Goal: Task Accomplishment & Management: Manage account settings

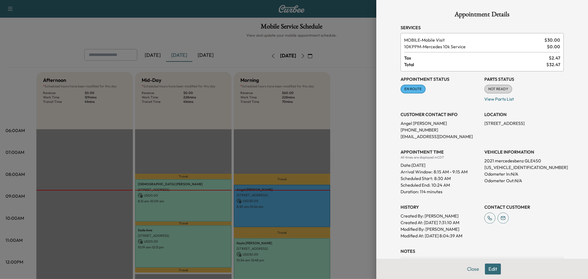
click at [322, 131] on div at bounding box center [294, 139] width 588 height 279
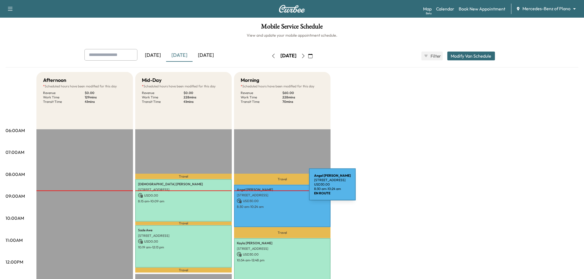
scroll to position [31, 0]
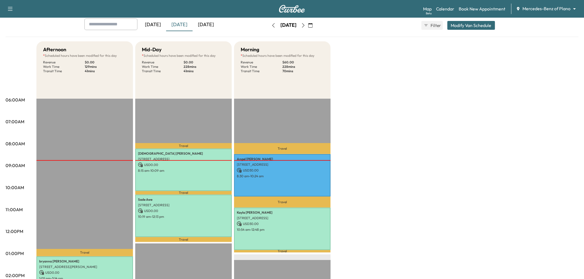
drag, startPoint x: 412, startPoint y: 191, endPoint x: 398, endPoint y: 200, distance: 16.8
click at [412, 193] on div "Afternoon * Scheduled hours have been modified for this day Revenue $ 0.00 Work…" at bounding box center [307, 248] width 542 height 414
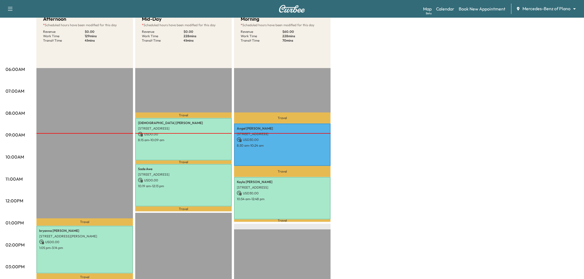
scroll to position [0, 0]
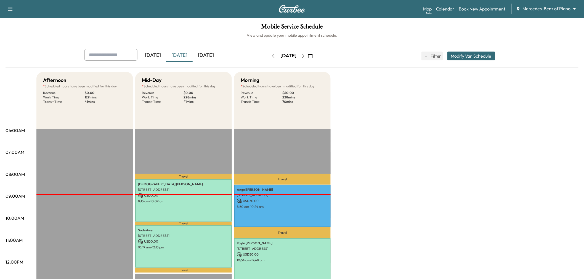
click at [315, 53] on button "button" at bounding box center [310, 56] width 9 height 9
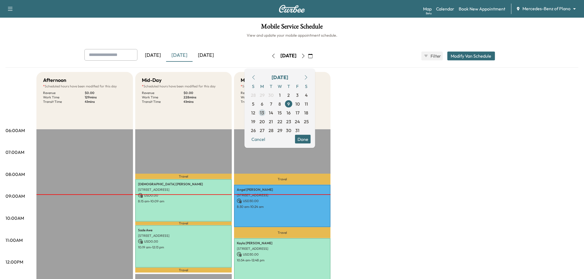
click at [264, 111] on span "13" at bounding box center [262, 112] width 4 height 7
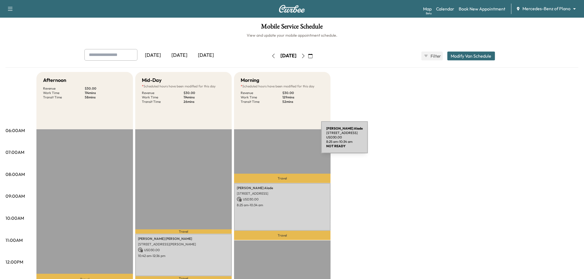
scroll to position [92, 0]
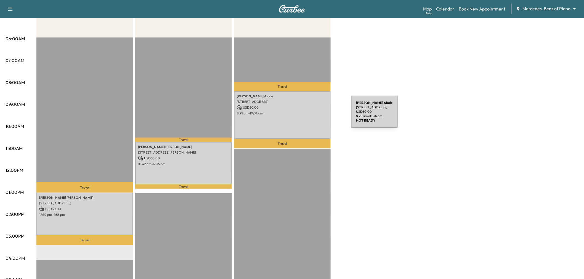
click at [309, 115] on div "Joan Alade 105 Timberbluff Ln, Murphy, TX 75094, United States of America USD 3…" at bounding box center [282, 115] width 97 height 48
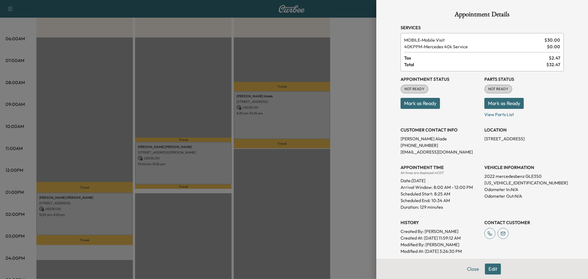
click at [304, 119] on div at bounding box center [294, 139] width 588 height 279
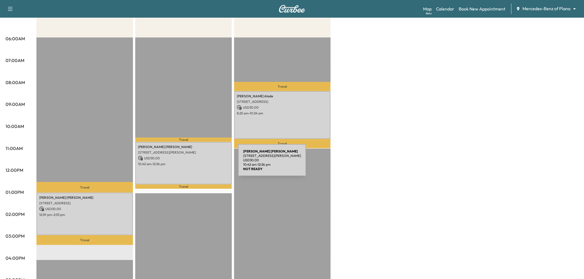
click at [196, 165] on div "JENNIFER WILSON 3758 Rittenhouse St, Frisco, TX 75034, United States of America…" at bounding box center [183, 163] width 97 height 42
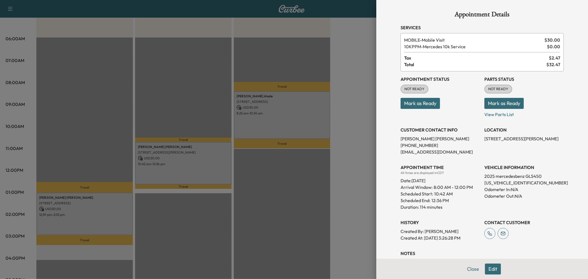
click at [196, 165] on div at bounding box center [294, 139] width 588 height 279
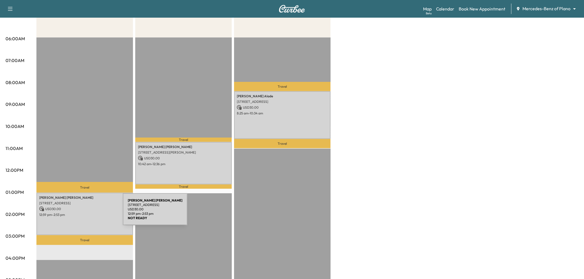
click at [81, 213] on p "12:59 pm - 2:53 pm" at bounding box center [84, 215] width 91 height 4
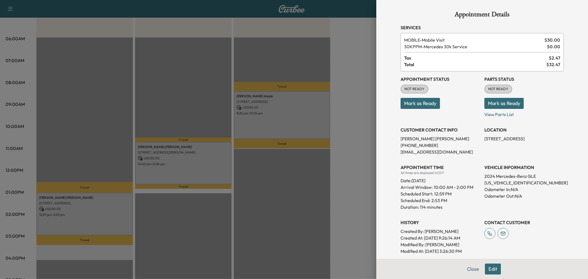
click at [81, 213] on div at bounding box center [294, 139] width 588 height 279
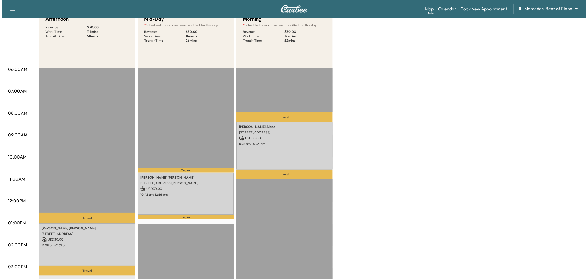
scroll to position [31, 0]
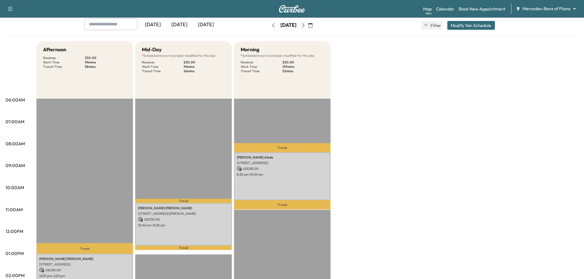
click at [470, 25] on button "Modify Van Schedule" at bounding box center [471, 25] width 48 height 9
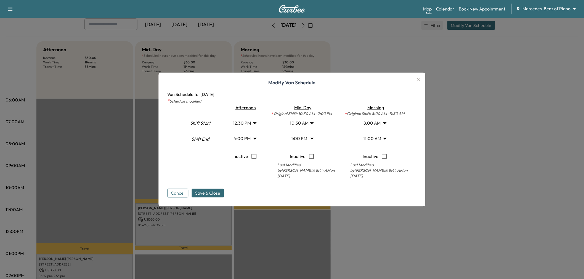
click at [307, 125] on body "Support Log Out Map Beta Calendar Book New Appointment Mercedes-Benz of Plano *…" at bounding box center [292, 108] width 584 height 279
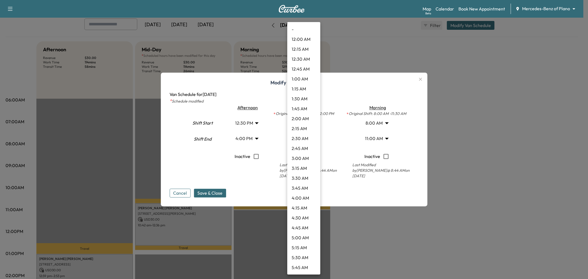
scroll to position [308, 0]
click at [304, 156] on li "10:45 AM" at bounding box center [303, 159] width 33 height 10
type input "*****"
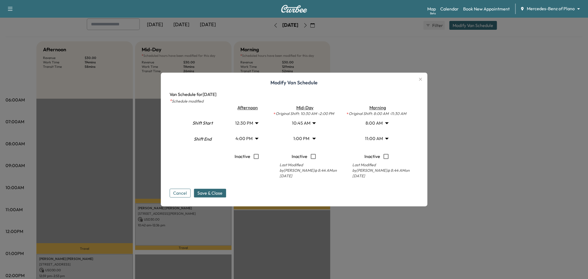
click at [305, 140] on body "Support Log Out Map Beta Calendar Book New Appointment Mercedes-Benz of Plano *…" at bounding box center [294, 108] width 588 height 279
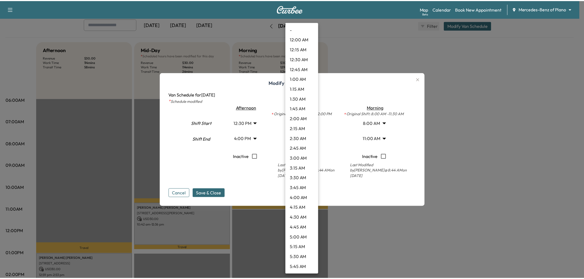
scroll to position [407, 0]
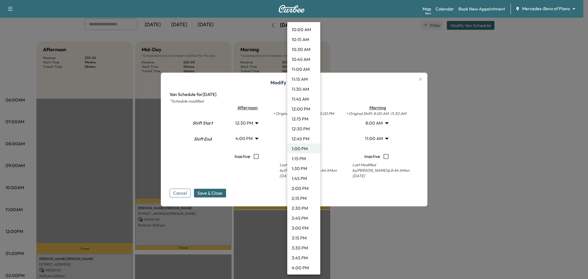
click at [301, 156] on li "1:15 PM" at bounding box center [303, 159] width 33 height 10
type input "*****"
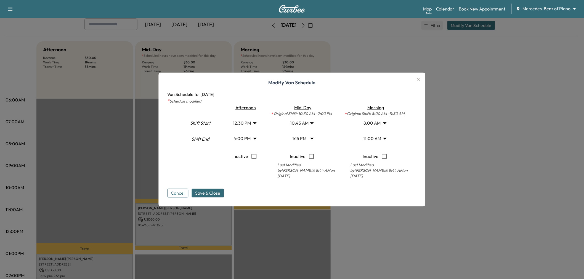
click at [212, 196] on span "Save & Close" at bounding box center [207, 193] width 25 height 7
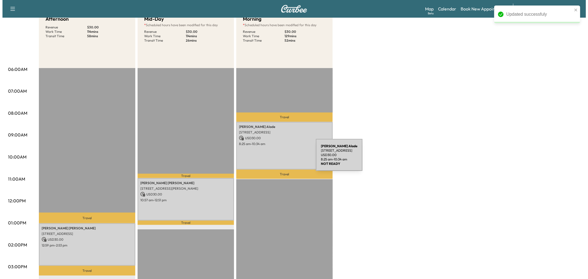
scroll to position [31, 0]
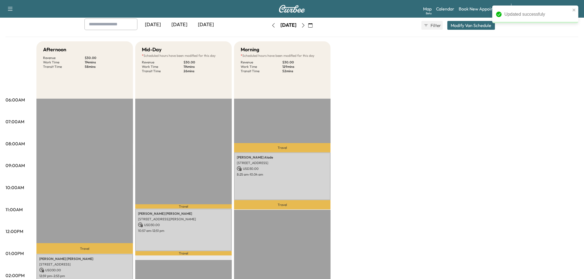
click at [464, 29] on button "Modify Van Schedule" at bounding box center [471, 25] width 48 height 9
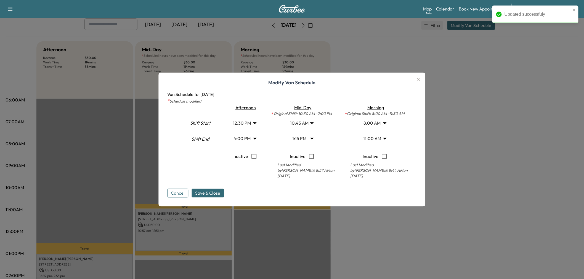
click at [304, 127] on body "Updated successfuly Support Log Out Map Beta Calendar Book New Appointment Merc…" at bounding box center [292, 108] width 584 height 279
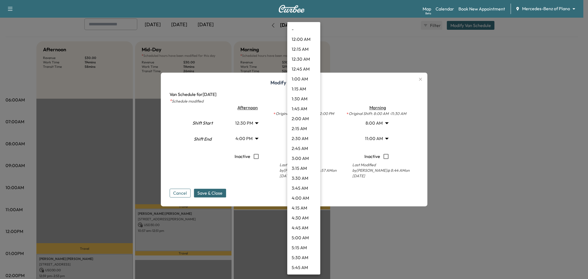
scroll to position [317, 0]
click at [305, 155] on li "11:00 AM" at bounding box center [303, 159] width 33 height 10
type input "**"
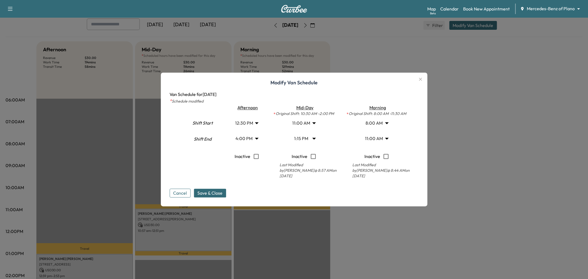
click at [302, 137] on body "Support Log Out Map Beta Calendar Book New Appointment Mercedes-Benz of Plano *…" at bounding box center [294, 108] width 588 height 279
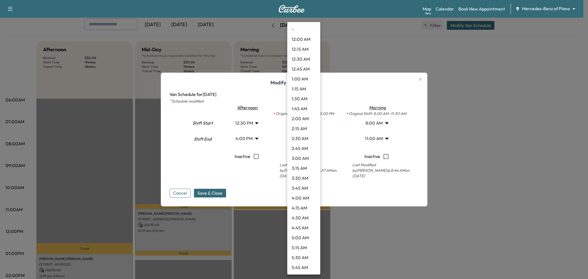
scroll to position [417, 0]
click at [302, 157] on li "1:30 PM" at bounding box center [303, 159] width 33 height 10
type input "****"
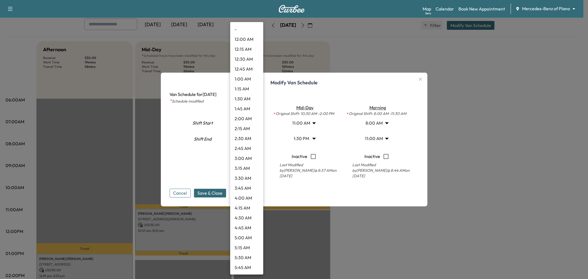
click at [250, 123] on body "Support Log Out Map Beta Calendar Book New Appointment Mercedes-Benz of Plano *…" at bounding box center [294, 108] width 588 height 279
click at [249, 175] on li "1:15 PM" at bounding box center [246, 178] width 33 height 10
type input "*****"
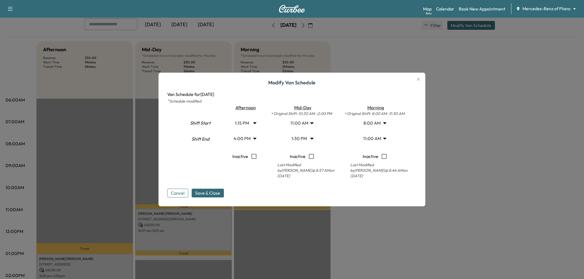
click at [245, 155] on p "Inactive" at bounding box center [241, 157] width 16 height 12
click at [247, 140] on body "Support Log Out Map Beta Calendar Book New Appointment Mercedes-Benz of Plano *…" at bounding box center [292, 108] width 584 height 279
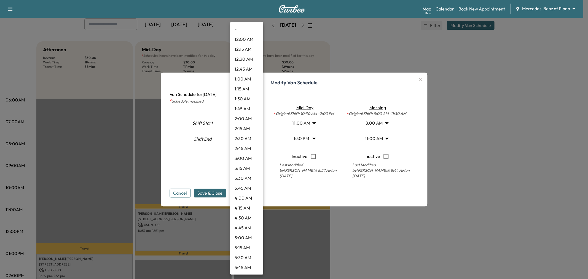
scroll to position [526, 0]
click at [181, 177] on div at bounding box center [294, 139] width 588 height 279
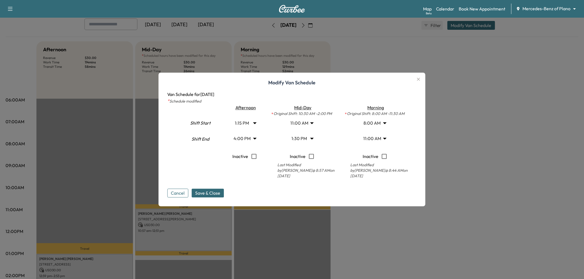
click at [213, 191] on div "- 12:00 AM 12:15 AM 12:30 AM 12:45 AM 1:00 AM 1:15 AM 1:30 AM 1:45 AM 2:00 AM 2…" at bounding box center [292, 139] width 584 height 279
click at [212, 196] on span "Save & Close" at bounding box center [207, 193] width 25 height 7
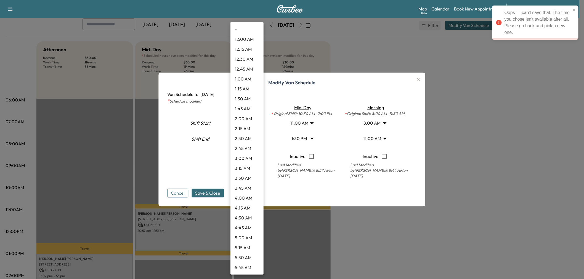
click at [246, 135] on body "Oops — can't save that. The time you chose isn't available after all. Please go…" at bounding box center [292, 108] width 584 height 279
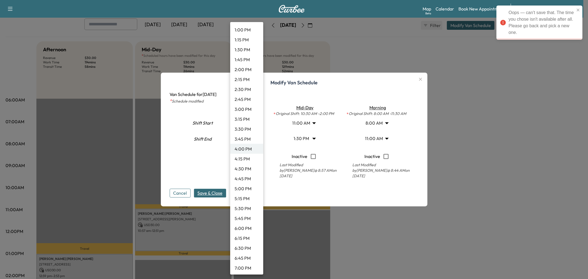
click at [248, 159] on li "4:15 PM" at bounding box center [246, 159] width 33 height 10
type input "*****"
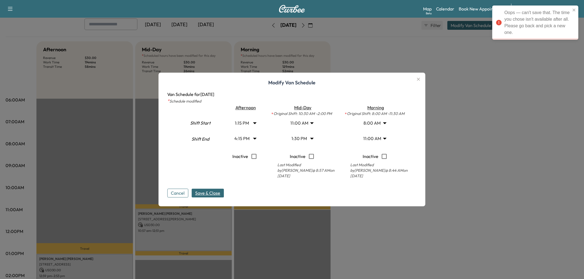
click at [219, 191] on span "Save & Close" at bounding box center [207, 193] width 25 height 7
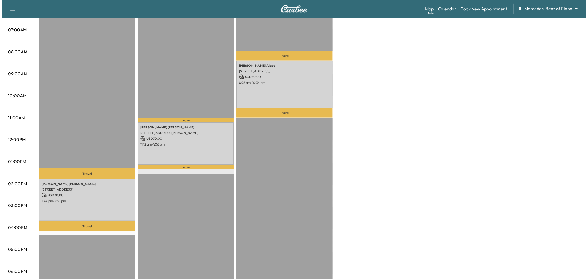
scroll to position [0, 0]
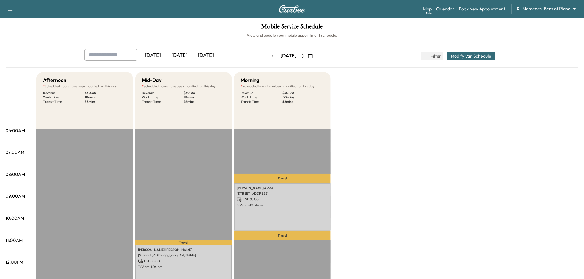
click at [305, 55] on icon "button" at bounding box center [303, 56] width 2 height 4
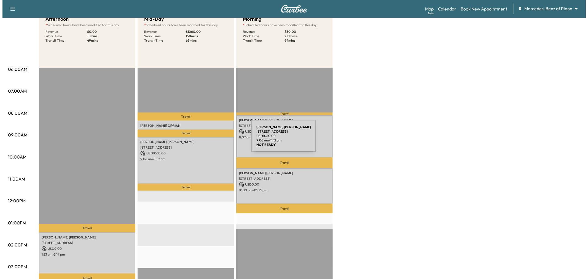
scroll to position [92, 0]
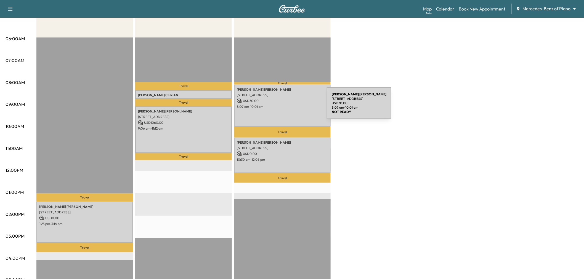
click at [285, 106] on p "8:07 am - 10:01 am" at bounding box center [282, 107] width 91 height 4
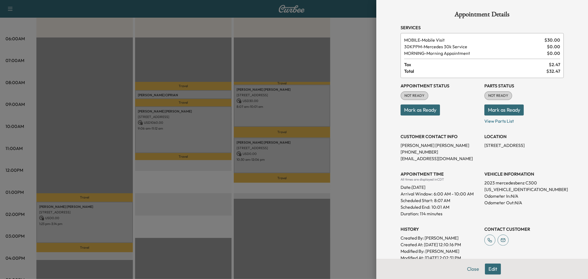
click at [300, 142] on div at bounding box center [294, 139] width 588 height 279
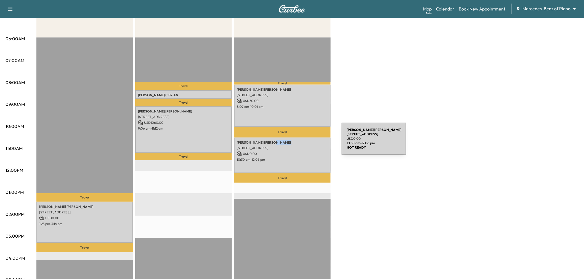
click at [300, 142] on p "NATHAN MALONE" at bounding box center [282, 142] width 91 height 4
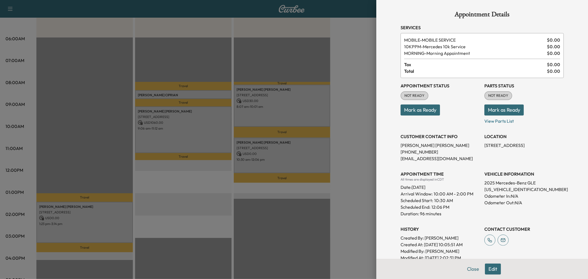
click at [300, 142] on div at bounding box center [294, 139] width 588 height 279
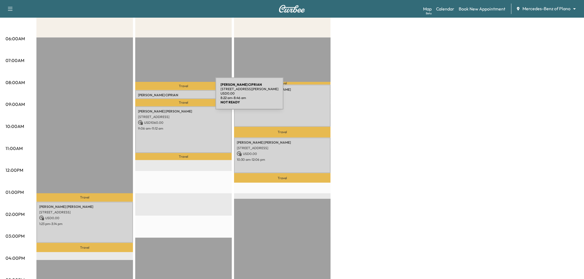
click at [175, 95] on p "WILSON CIPRIAN" at bounding box center [183, 95] width 91 height 4
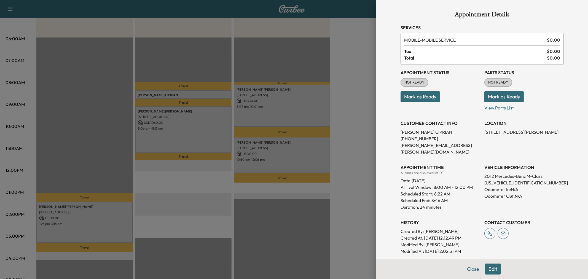
click at [175, 95] on div at bounding box center [294, 139] width 588 height 279
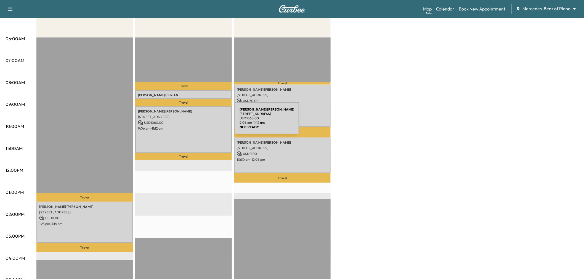
click at [193, 122] on p "USD 1060.00" at bounding box center [183, 122] width 91 height 5
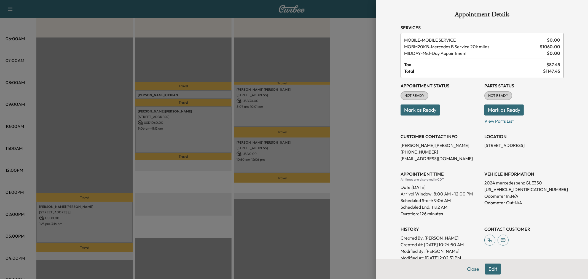
click at [192, 94] on div at bounding box center [294, 139] width 588 height 279
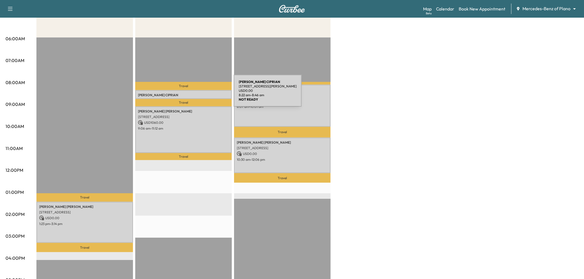
click at [192, 94] on p "WILSON CIPRIAN" at bounding box center [183, 95] width 91 height 4
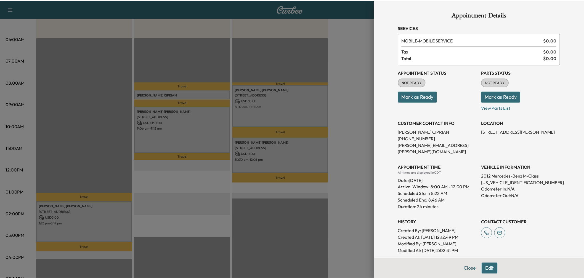
scroll to position [96, 0]
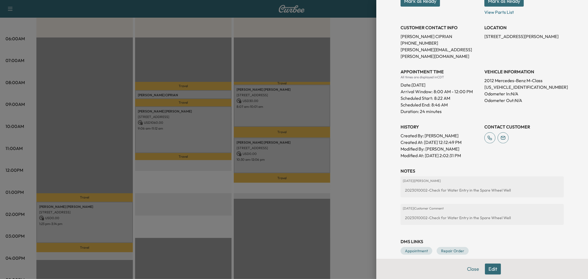
click at [202, 86] on div at bounding box center [294, 139] width 588 height 279
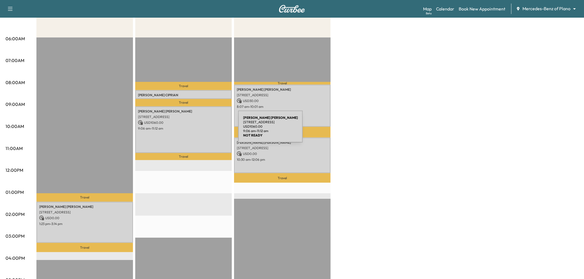
click at [197, 130] on div "Susan Boucher 6025 Preston Haven Drive, Dallas, TX 75230, United States of Amer…" at bounding box center [183, 129] width 97 height 47
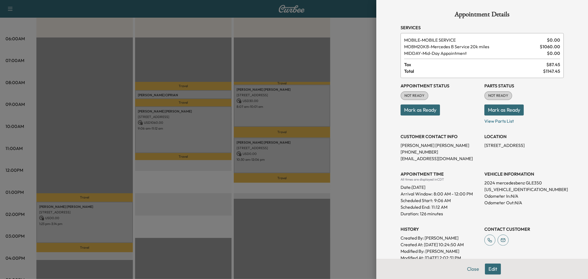
click at [305, 117] on div at bounding box center [294, 139] width 588 height 279
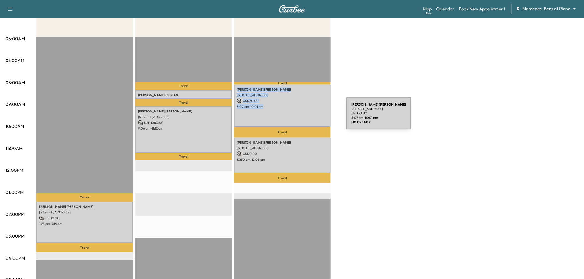
click at [305, 117] on div "Ellen Bertels 6400 Windcrest Drive, #1620, Plano, TX 75024, US USD 30.00 8:07 a…" at bounding box center [282, 106] width 97 height 42
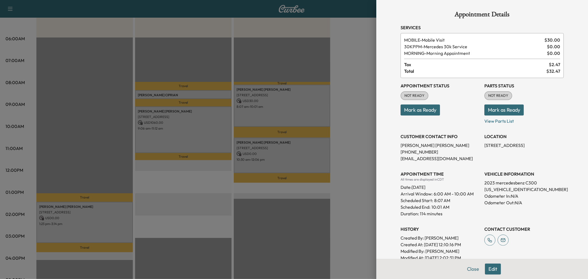
click at [317, 156] on div at bounding box center [294, 139] width 588 height 279
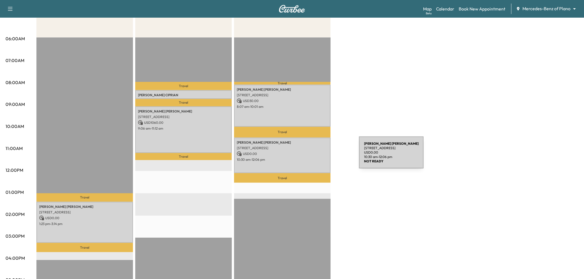
click at [317, 157] on p "10:30 am - 12:06 pm" at bounding box center [282, 159] width 91 height 4
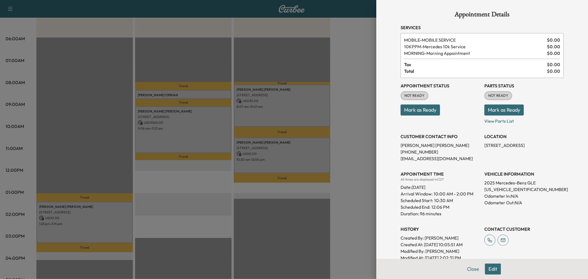
click at [317, 156] on div at bounding box center [294, 139] width 588 height 279
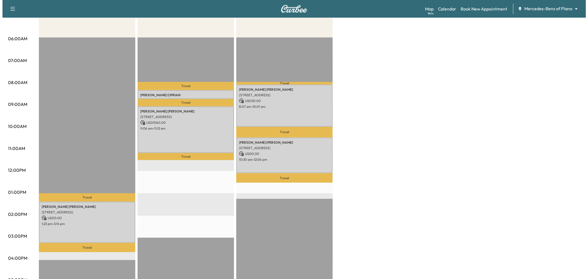
scroll to position [31, 0]
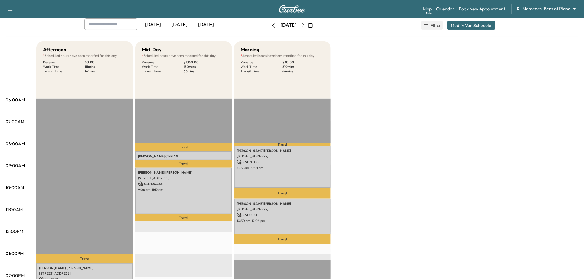
click at [473, 25] on button "Modify Van Schedule" at bounding box center [471, 25] width 48 height 9
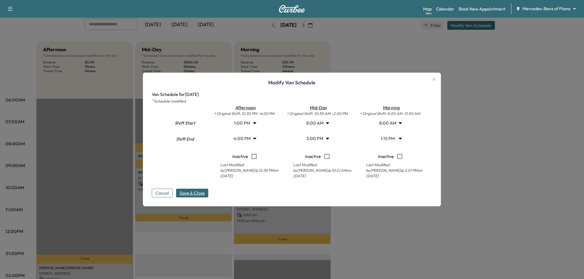
click at [392, 138] on body "Support Log Out Map Beta Calendar Book New Appointment Mercedes-Benz of Plano *…" at bounding box center [292, 108] width 584 height 279
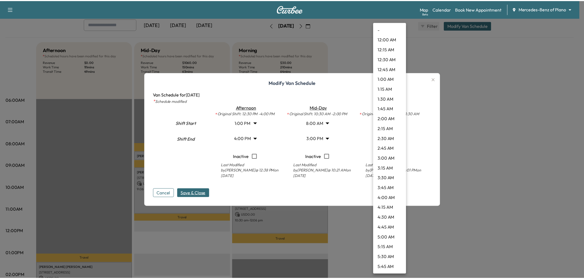
scroll to position [417, 0]
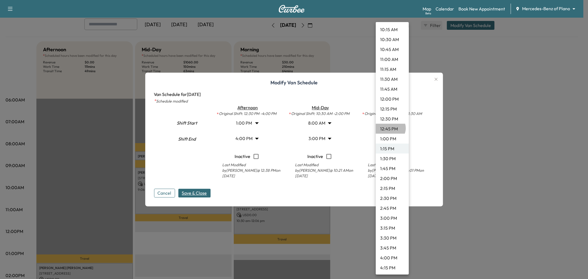
click at [390, 128] on li "12:45 PM" at bounding box center [392, 129] width 33 height 10
type input "*****"
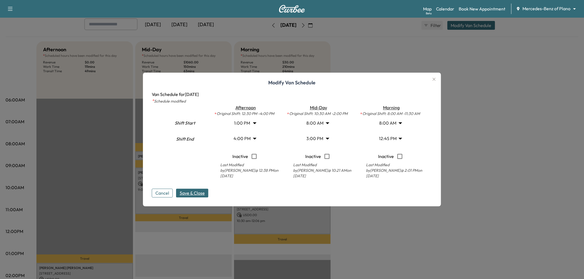
click at [183, 196] on span "Save & Close" at bounding box center [192, 193] width 25 height 7
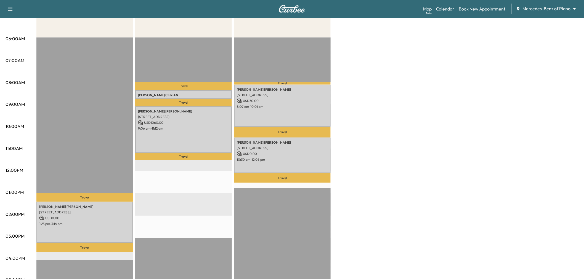
scroll to position [31, 0]
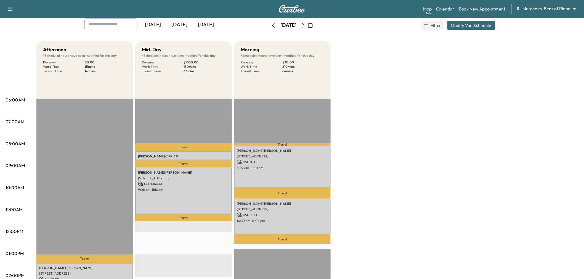
click at [473, 30] on div "Yesterday Today Tomorrow Tuesday, October 14 October 2025 S M T W T F S 28 29 3…" at bounding box center [292, 25] width 424 height 14
click at [474, 29] on button "Modify Van Schedule" at bounding box center [471, 25] width 48 height 9
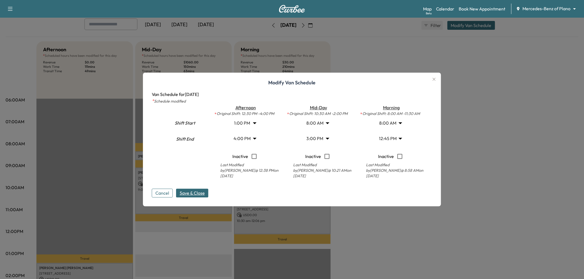
drag, startPoint x: 434, startPoint y: 78, endPoint x: 428, endPoint y: 82, distance: 7.8
click at [434, 78] on icon "button" at bounding box center [434, 79] width 7 height 7
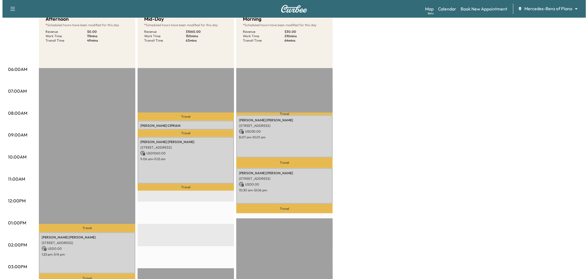
scroll to position [0, 0]
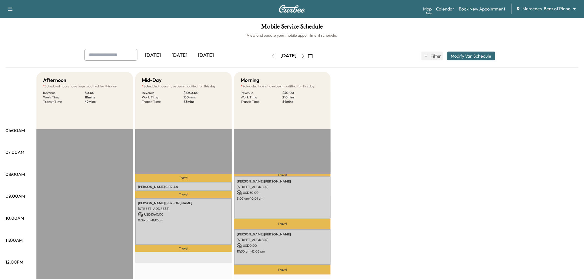
click at [464, 50] on div "Yesterday Today Tomorrow Tuesday, October 14 October 2025 S M T W T F S 28 29 3…" at bounding box center [292, 56] width 424 height 14
click at [464, 53] on button "Modify Van Schedule" at bounding box center [471, 56] width 48 height 9
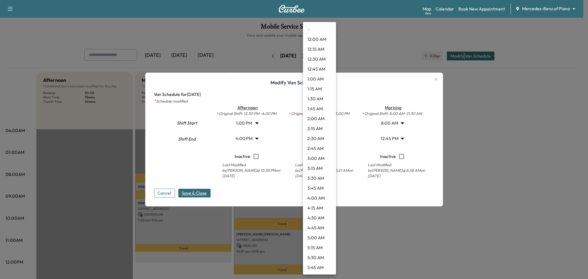
click at [321, 143] on body "Support Log Out Map Beta Calendar Book New Appointment Mercedes-Benz of Plano *…" at bounding box center [294, 139] width 588 height 279
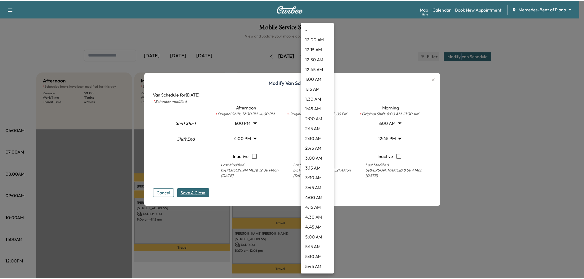
scroll to position [486, 0]
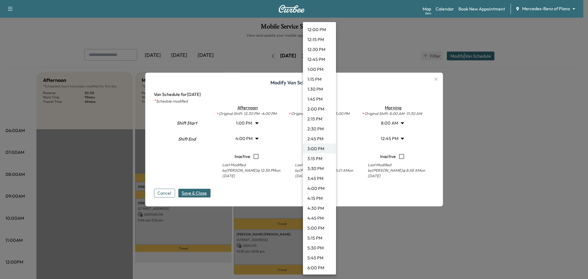
click at [318, 100] on li "1:45 PM" at bounding box center [319, 99] width 33 height 10
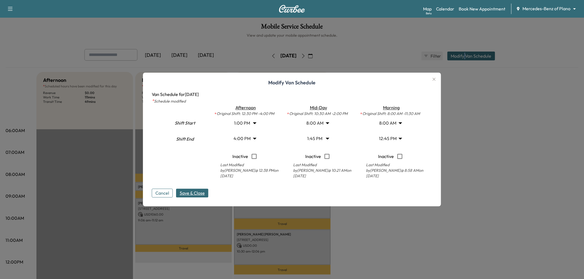
click at [192, 191] on span "Save & Close" at bounding box center [192, 193] width 25 height 7
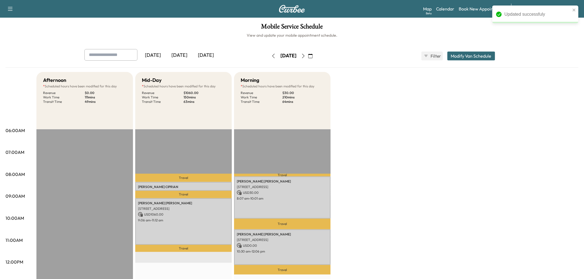
drag, startPoint x: 468, startPoint y: 196, endPoint x: 452, endPoint y: 194, distance: 16.7
click at [466, 196] on div "Afternoon * Scheduled hours have been modified for this day Revenue $ 0.00 Work…" at bounding box center [307, 279] width 542 height 414
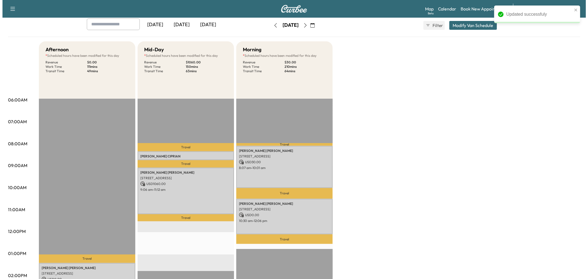
scroll to position [0, 0]
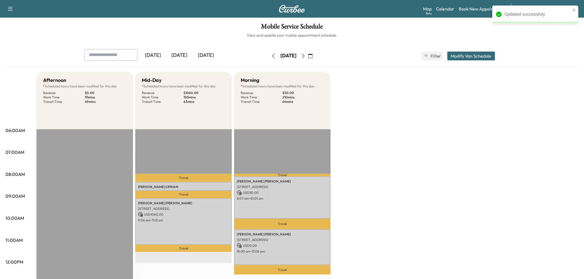
click at [462, 58] on button "Modify Van Schedule" at bounding box center [471, 56] width 48 height 9
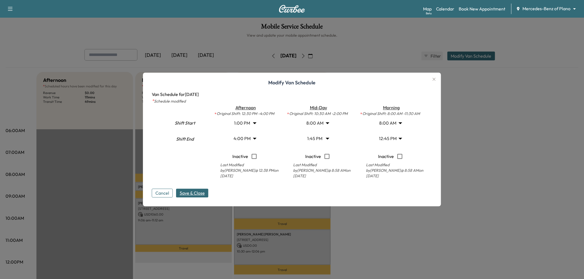
click at [323, 138] on body "Support Log Out Map Beta Calendar Book New Appointment Mercedes-Benz of Plano *…" at bounding box center [292, 139] width 584 height 279
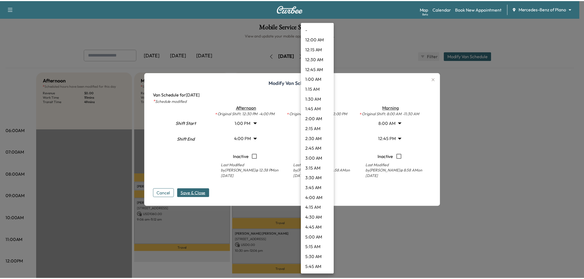
scroll to position [437, 0]
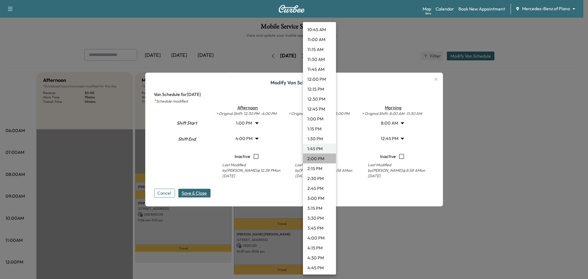
click at [319, 159] on li "2:00 PM" at bounding box center [319, 159] width 33 height 10
type input "**"
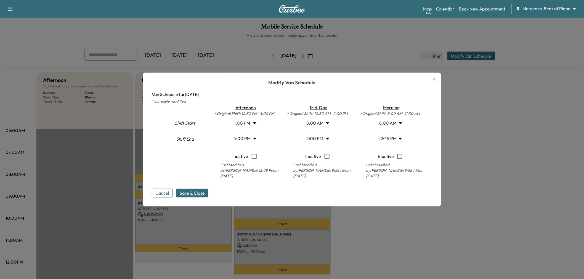
click at [200, 193] on span "Save & Close" at bounding box center [192, 193] width 25 height 7
click at [412, 230] on div at bounding box center [292, 139] width 584 height 279
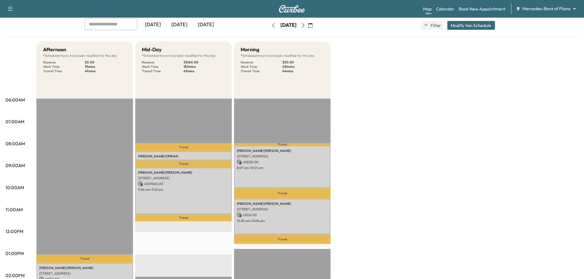
scroll to position [0, 0]
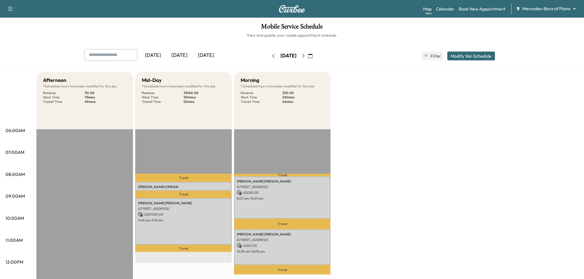
click at [305, 57] on icon "button" at bounding box center [303, 56] width 4 height 4
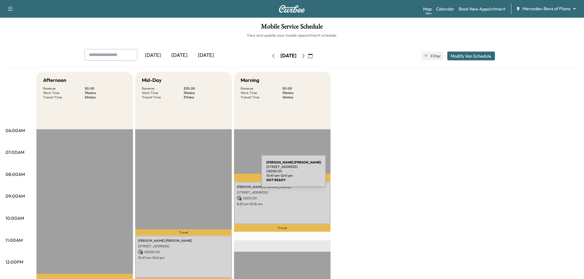
scroll to position [92, 0]
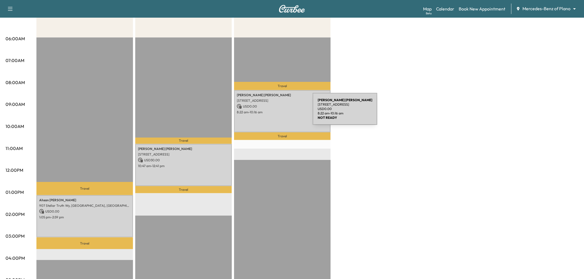
click at [273, 112] on p "8:22 am - 10:16 am" at bounding box center [282, 112] width 91 height 4
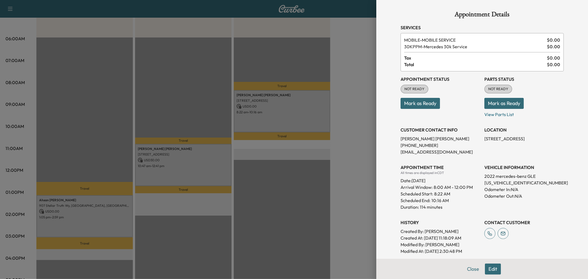
click at [277, 114] on div at bounding box center [294, 139] width 588 height 279
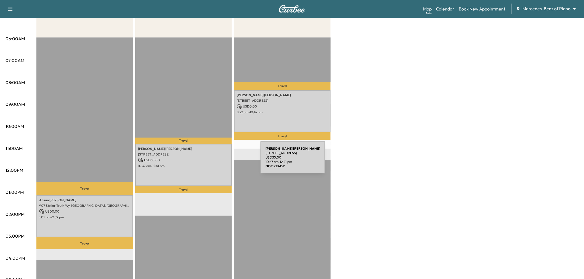
click at [218, 162] on div "Kieth Newman 5960 Berkshire Ln, Dallas, TX 75225, USA USD 30.00 10:47 am - 12:4…" at bounding box center [183, 165] width 97 height 42
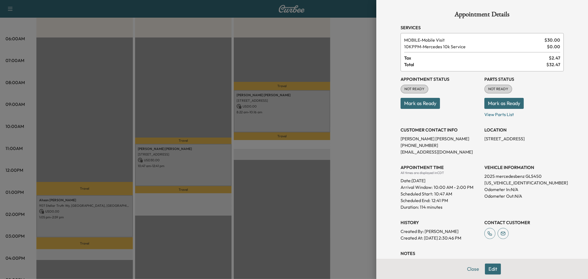
click at [218, 162] on div at bounding box center [294, 139] width 588 height 279
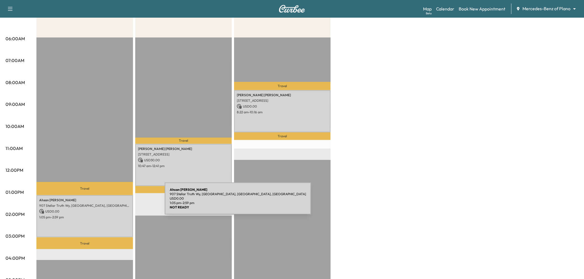
click at [123, 212] on div "Ahsan Chowdhury 907 Stellar Truth Wy, Wylie, TX 75098, USA USD 0.00 1:05 pm - 2…" at bounding box center [84, 216] width 97 height 42
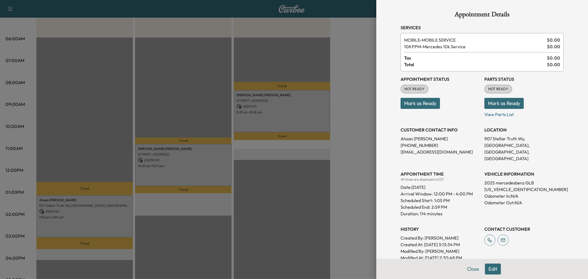
click at [123, 212] on div at bounding box center [294, 139] width 588 height 279
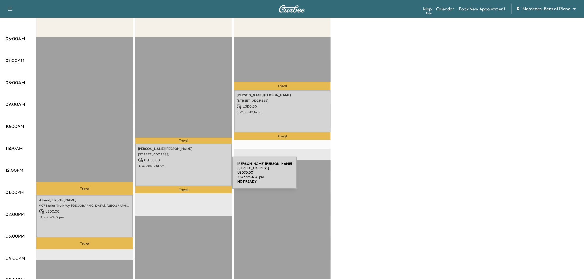
click at [191, 176] on div "Kieth Newman 5960 Berkshire Ln, Dallas, TX 75225, USA USD 30.00 10:47 am - 12:4…" at bounding box center [183, 165] width 97 height 42
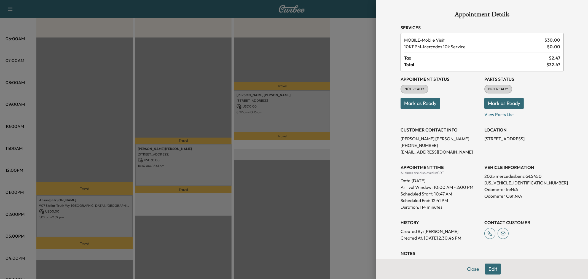
click at [200, 170] on div at bounding box center [294, 139] width 588 height 279
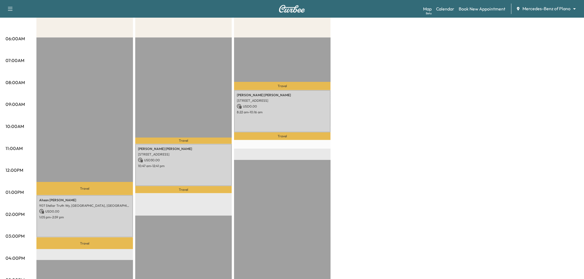
click at [273, 122] on div "Sonia Borbonus-Murray 2828 Braemar, The Colony, TX 75056, United States of Amer…" at bounding box center [282, 111] width 97 height 42
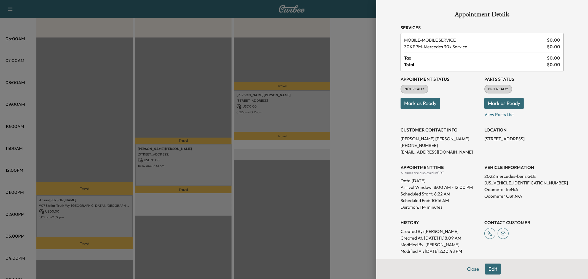
click at [273, 122] on div at bounding box center [294, 139] width 588 height 279
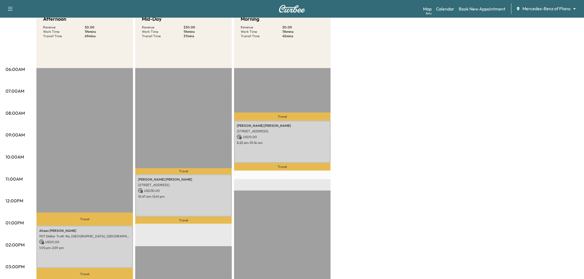
scroll to position [0, 0]
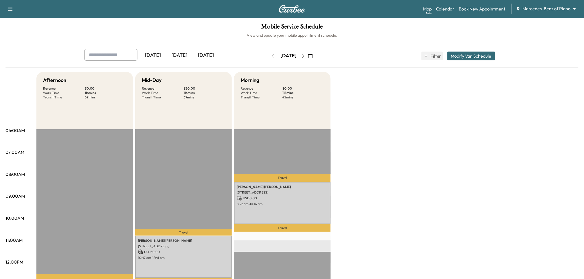
click at [271, 55] on icon "button" at bounding box center [273, 56] width 4 height 4
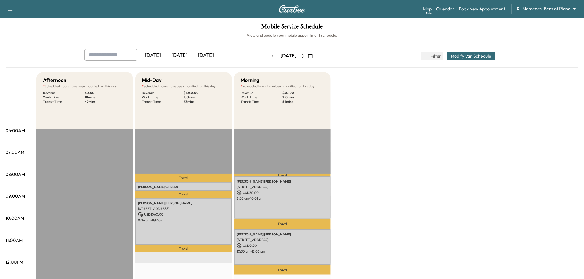
click at [305, 55] on icon "button" at bounding box center [303, 56] width 4 height 4
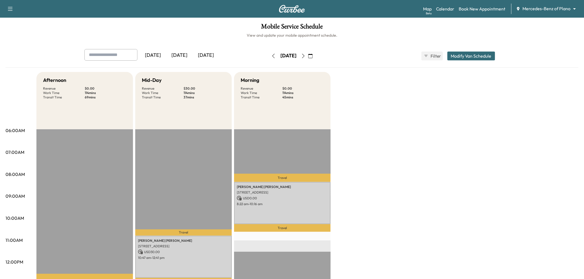
click at [479, 52] on button "Modify Van Schedule" at bounding box center [471, 56] width 48 height 9
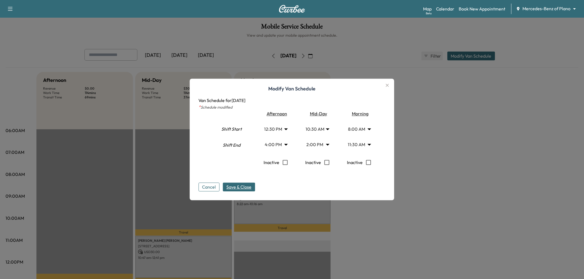
click at [321, 130] on body "Support Log Out Map Beta Calendar Book New Appointment Mercedes-Benz of Plano *…" at bounding box center [292, 139] width 584 height 279
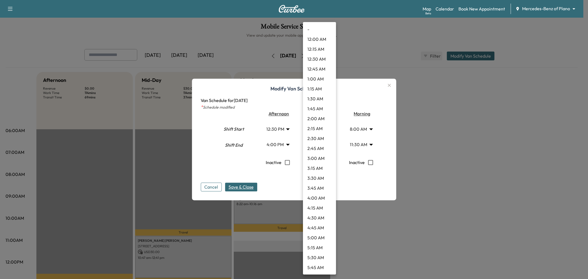
scroll to position [308, 0]
click at [318, 47] on li "8:00 AM" at bounding box center [319, 49] width 33 height 10
type input "*"
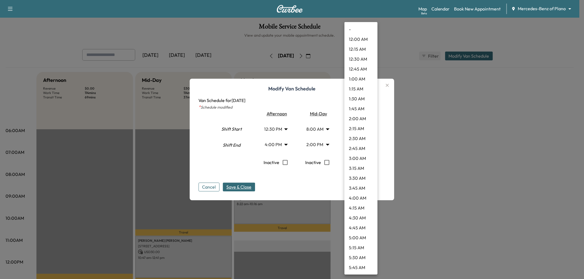
click at [362, 143] on body "Support Log Out Map Beta Calendar Book New Appointment Mercedes-Benz of Plano *…" at bounding box center [292, 139] width 584 height 279
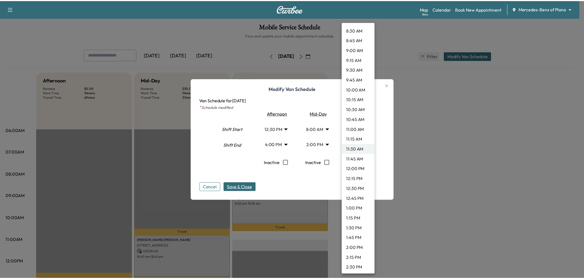
scroll to position [378, 0]
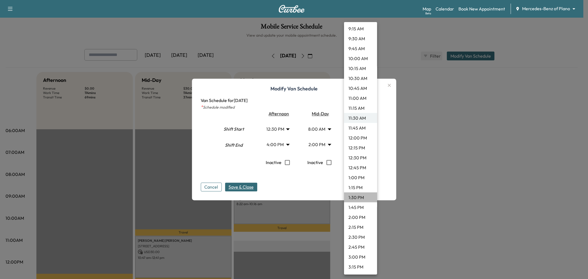
click at [363, 197] on li "1:30 PM" at bounding box center [360, 198] width 33 height 10
type input "****"
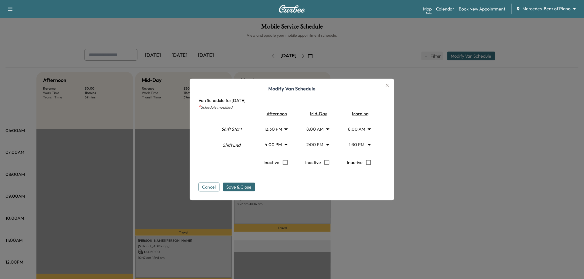
click at [249, 186] on span "Save & Close" at bounding box center [238, 187] width 25 height 7
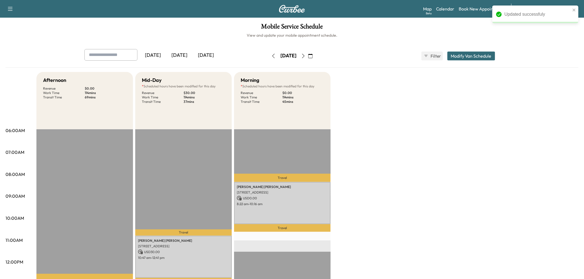
scroll to position [31, 0]
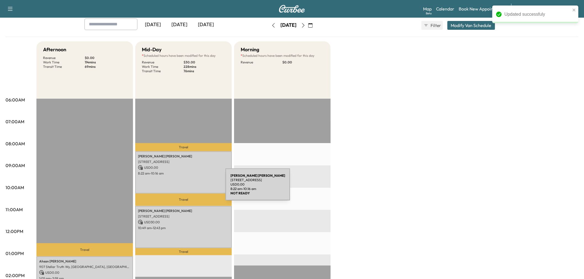
click at [189, 180] on div "Sonia Borbonus-Murray 2828 Braemar, The Colony, TX 75056, United States of Amer…" at bounding box center [183, 172] width 97 height 42
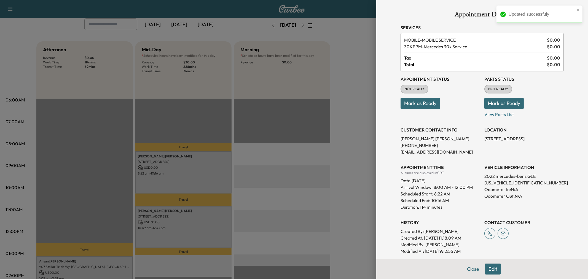
click at [190, 180] on div at bounding box center [294, 139] width 588 height 279
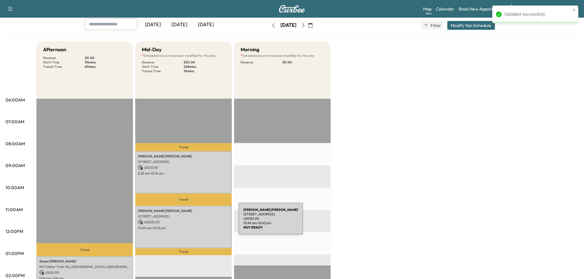
click at [197, 222] on p "USD 30.00" at bounding box center [183, 222] width 91 height 5
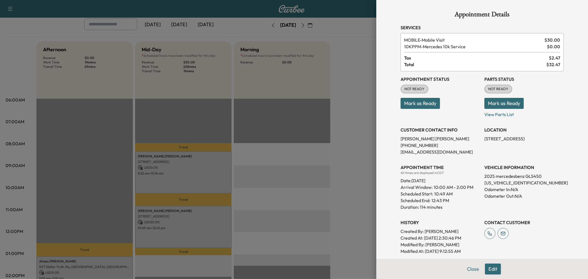
click at [197, 223] on div at bounding box center [294, 139] width 588 height 279
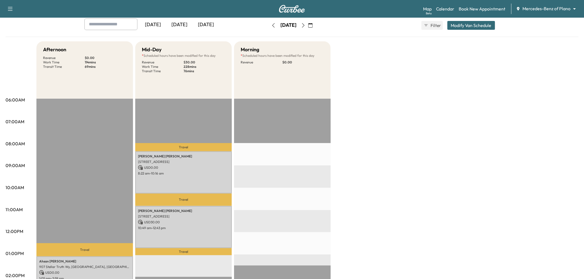
click at [457, 26] on button "Modify Van Schedule" at bounding box center [471, 25] width 48 height 9
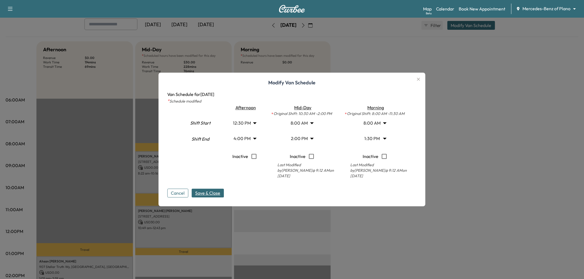
click at [305, 137] on body "Support Log Out Map Beta Calendar Book New Appointment Mercedes-Benz of Plano *…" at bounding box center [292, 108] width 584 height 279
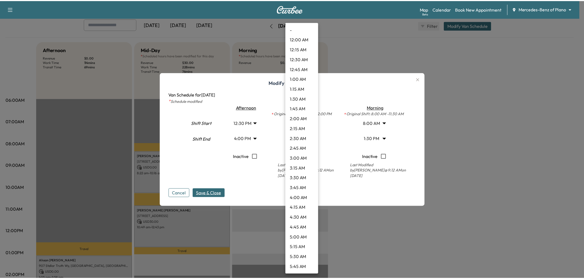
scroll to position [446, 0]
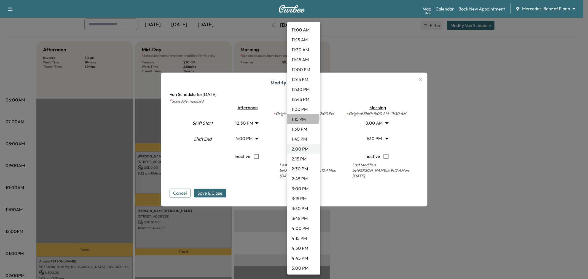
click at [303, 118] on li "1:15 PM" at bounding box center [303, 119] width 33 height 10
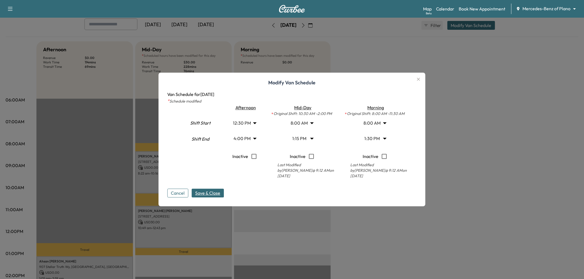
click at [214, 191] on span "Save & Close" at bounding box center [207, 193] width 25 height 7
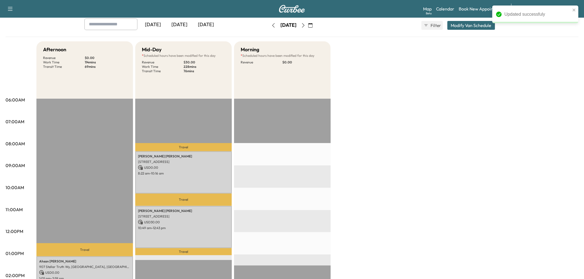
click at [400, 200] on div "Afternoon Revenue $ 0.00 Work Time 114 mins Transit Time 69 mins Travel Ahsan C…" at bounding box center [307, 248] width 542 height 414
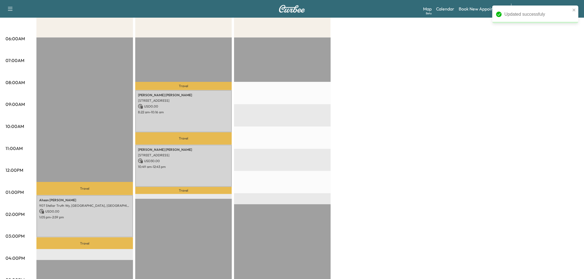
scroll to position [122, 0]
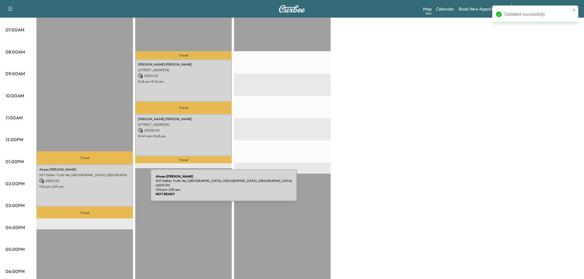
click at [109, 189] on div "Ahsan Chowdhury 907 Stellar Truth Wy, Wylie, TX 75098, USA USD 0.00 1:05 pm - 2…" at bounding box center [84, 186] width 97 height 42
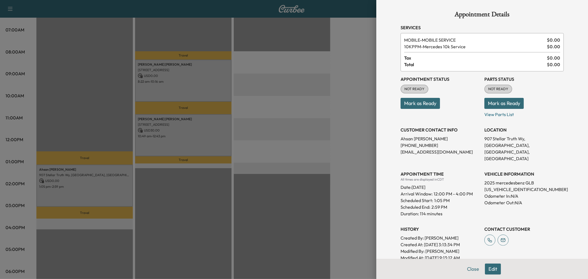
click at [107, 188] on div at bounding box center [294, 139] width 588 height 279
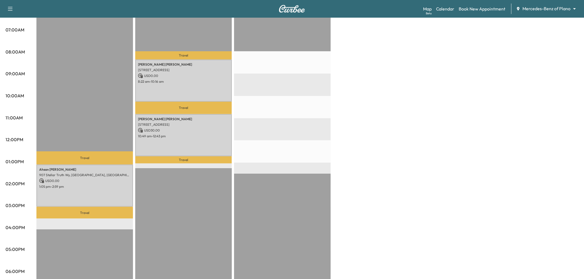
scroll to position [0, 0]
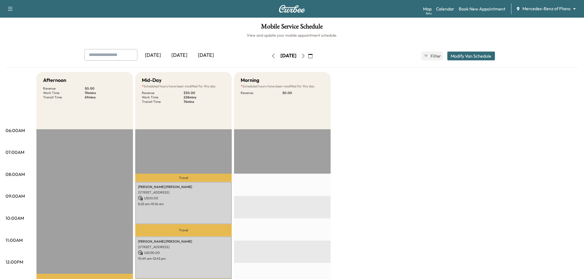
click at [204, 56] on div "[DATE]" at bounding box center [206, 55] width 26 height 13
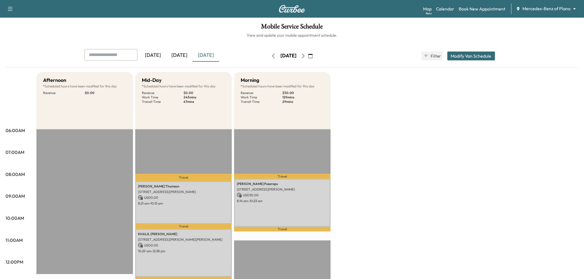
click at [177, 51] on div "[DATE]" at bounding box center [179, 55] width 26 height 13
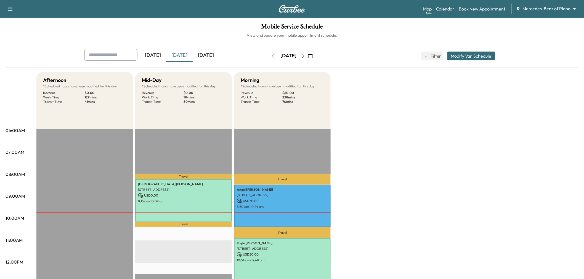
click at [308, 55] on div "Thursday, October 9" at bounding box center [288, 56] width 39 height 9
click at [308, 55] on button "button" at bounding box center [302, 56] width 9 height 9
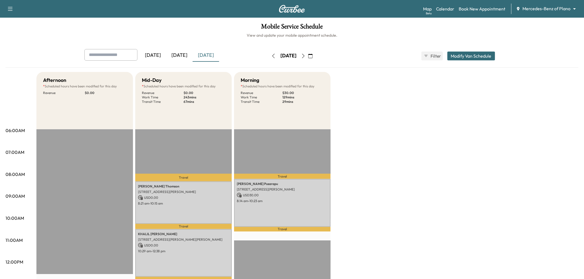
scroll to position [92, 0]
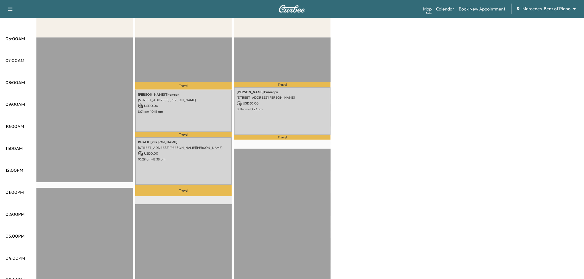
click at [392, 137] on div "Afternoon * Scheduled hours have been modified for this day Revenue $ 0.00 Mid-…" at bounding box center [307, 187] width 542 height 414
click at [426, 142] on div "Afternoon * Scheduled hours have been modified for this day Revenue $ 0.00 Mid-…" at bounding box center [307, 187] width 542 height 414
click at [246, 187] on div "Travel Sri Satya Narendra Pusarapu 8555 NICHOLSON DRIVE, FRISCO, TX 75034, USA …" at bounding box center [282, 216] width 97 height 356
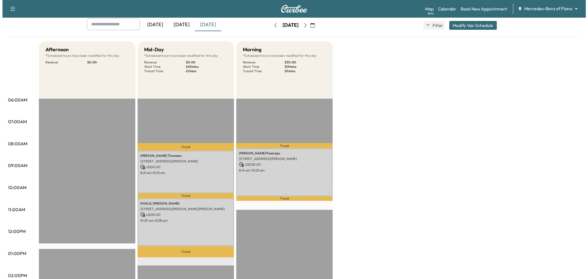
scroll to position [0, 0]
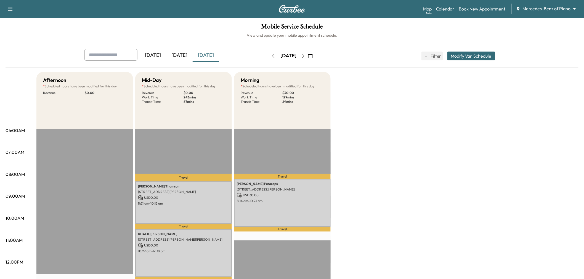
click at [475, 55] on button "Modify Van Schedule" at bounding box center [471, 56] width 48 height 9
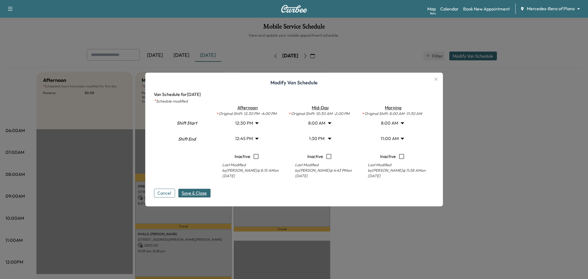
click at [317, 139] on body "Support Log Out Map Beta Calendar Book New Appointment Mercedes-Benz of Plano *…" at bounding box center [294, 139] width 588 height 279
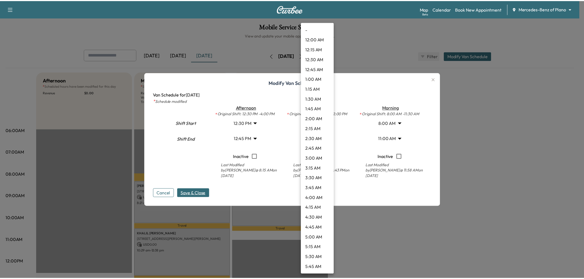
scroll to position [427, 0]
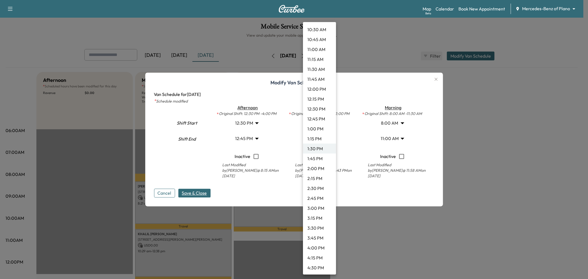
click at [316, 188] on li "2:30 PM" at bounding box center [319, 188] width 33 height 10
type input "****"
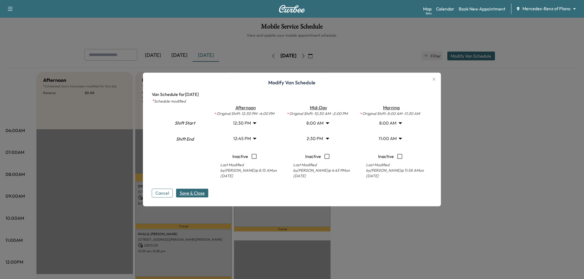
click at [194, 192] on span "Save & Close" at bounding box center [192, 193] width 25 height 7
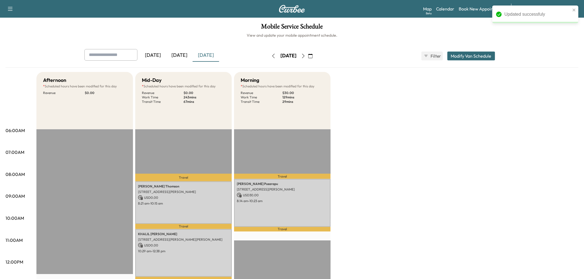
click at [431, 140] on div "Afternoon * Scheduled hours have been modified for this day Revenue $ 0.00 Mid-…" at bounding box center [307, 279] width 542 height 414
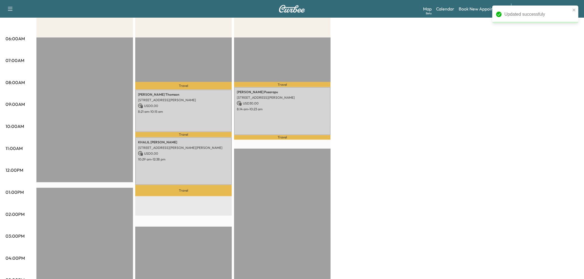
scroll to position [61, 0]
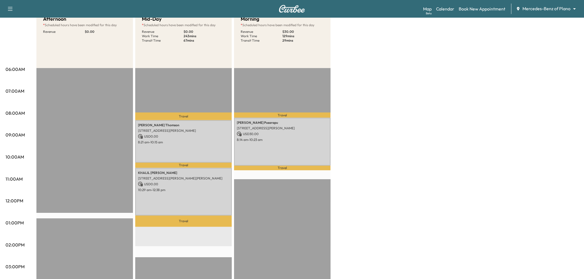
click at [414, 142] on div "Afternoon * Scheduled hours have been modified for this day Revenue $ 0.00 Mid-…" at bounding box center [307, 218] width 542 height 414
click at [368, 149] on div "Afternoon * Scheduled hours have been modified for this day Revenue $ 0.00 Mid-…" at bounding box center [307, 218] width 542 height 414
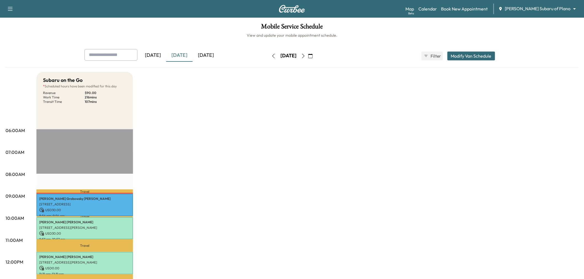
click at [313, 54] on icon "button" at bounding box center [310, 56] width 4 height 4
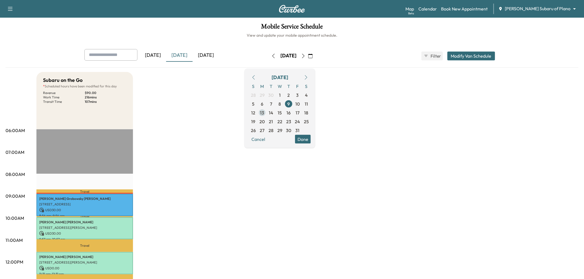
click at [264, 111] on span "13" at bounding box center [262, 112] width 4 height 7
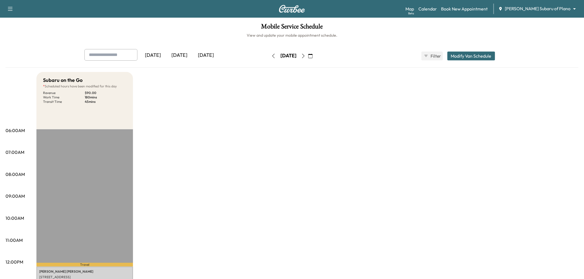
click at [249, 143] on div "Subaru on the Go * Scheduled hours have been modified for this day Revenue $ 90…" at bounding box center [307, 279] width 542 height 414
click at [487, 51] on div "Yesterday Today Tomorrow Monday, October 13 October 2025 S M T W T F S 28 29 30…" at bounding box center [292, 56] width 424 height 14
click at [479, 57] on button "Modify Van Schedule" at bounding box center [471, 56] width 48 height 9
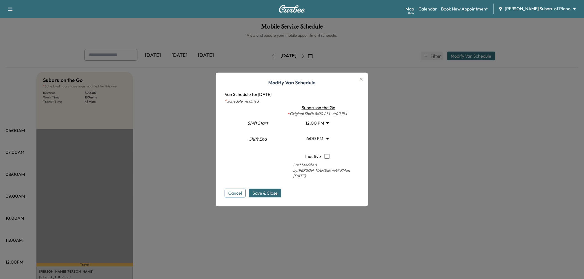
click at [364, 79] on icon "button" at bounding box center [361, 79] width 7 height 7
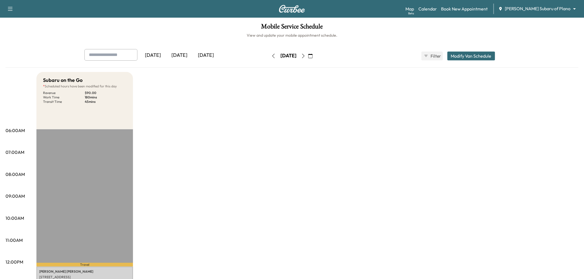
click at [331, 156] on div "Subaru on the Go * Scheduled hours have been modified for this day Revenue $ 90…" at bounding box center [307, 279] width 542 height 414
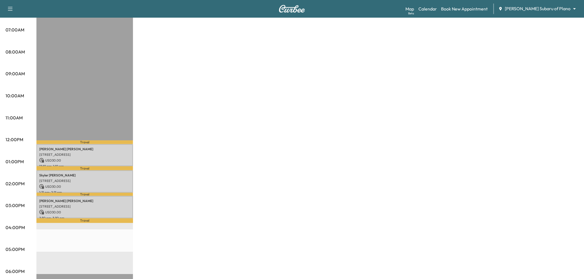
click at [277, 162] on div "Subaru on the Go * Scheduled hours have been modified for this day Revenue $ 90…" at bounding box center [307, 157] width 542 height 414
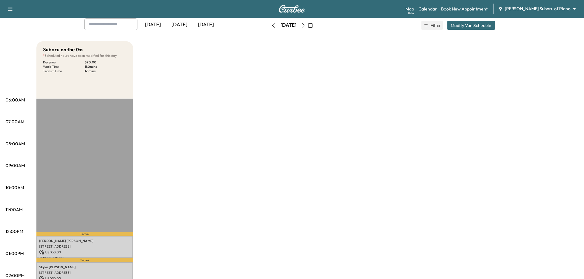
click at [305, 24] on icon "button" at bounding box center [303, 25] width 4 height 4
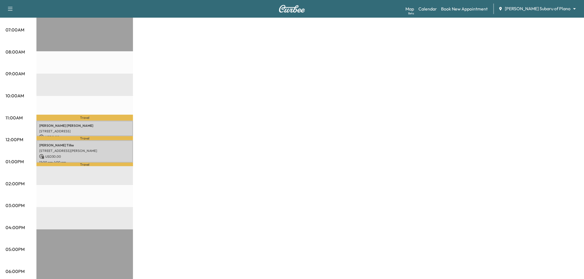
scroll to position [92, 0]
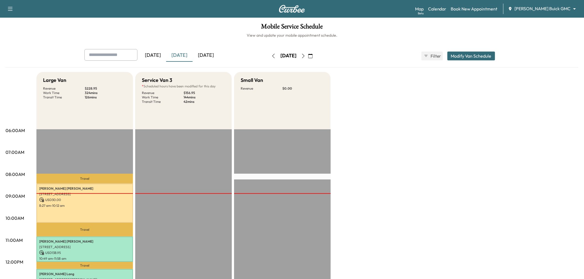
click at [313, 55] on icon "button" at bounding box center [310, 56] width 4 height 4
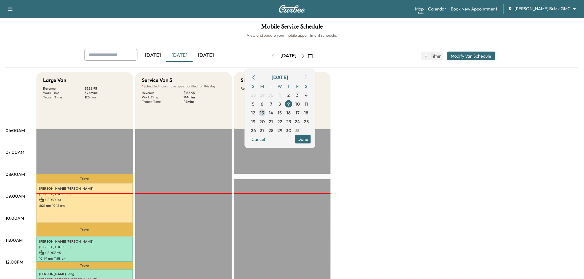
click at [266, 113] on span "13" at bounding box center [262, 112] width 9 height 9
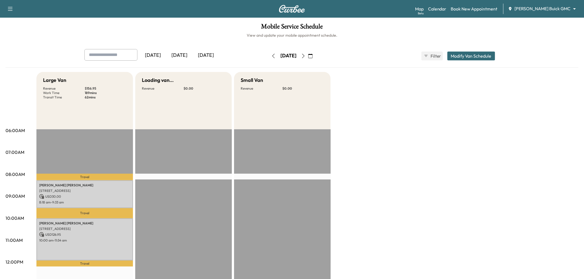
click at [376, 189] on div "Large Van Revenue $ 156.95 Work Time 189 mins Transit Time 62 mins Travel Melis…" at bounding box center [307, 279] width 542 height 414
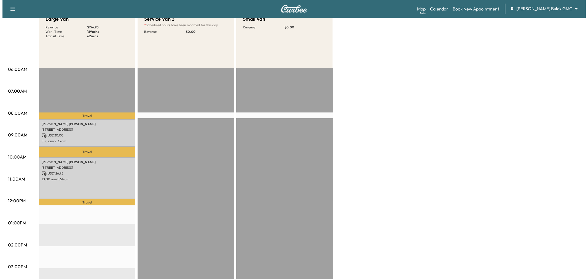
scroll to position [92, 0]
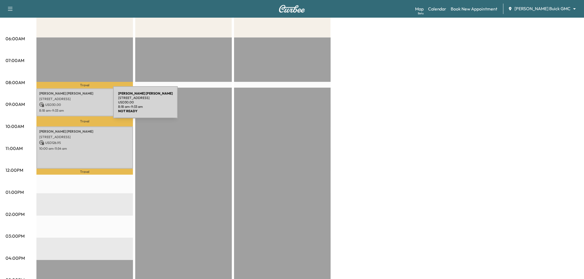
click at [73, 106] on p "USD 30.00" at bounding box center [84, 104] width 91 height 5
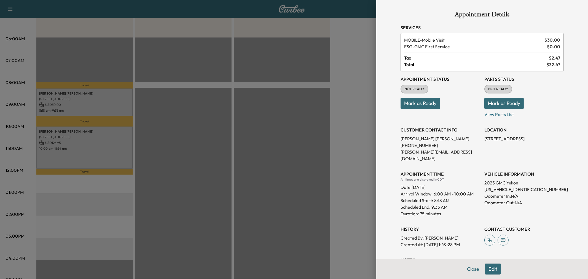
click at [84, 109] on div at bounding box center [294, 139] width 588 height 279
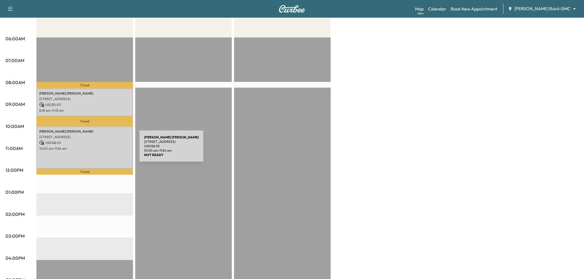
click at [98, 149] on div "Lisa Carrillo 2207 Maserati Dr, Frisco, TX 75034, USA USD 126.95 10:00 am - 11:…" at bounding box center [84, 148] width 97 height 42
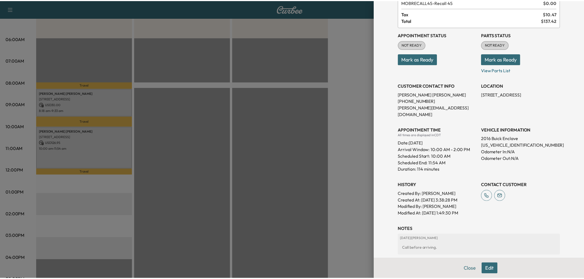
scroll to position [20, 0]
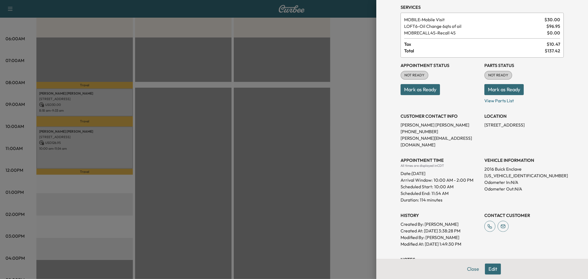
click at [92, 148] on div at bounding box center [294, 139] width 588 height 279
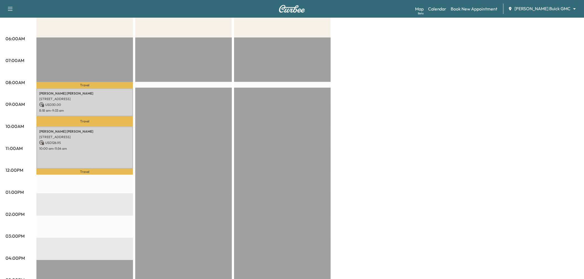
scroll to position [0, 0]
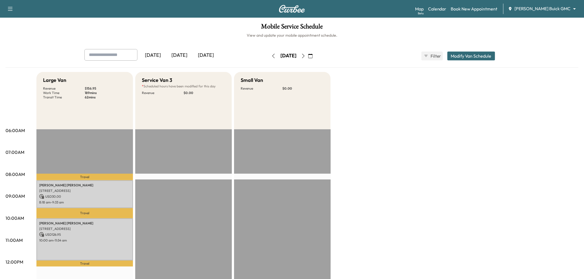
click at [308, 56] on button "button" at bounding box center [302, 56] width 9 height 9
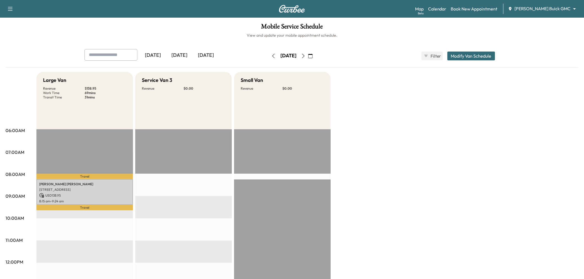
click at [269, 56] on button "button" at bounding box center [273, 56] width 9 height 9
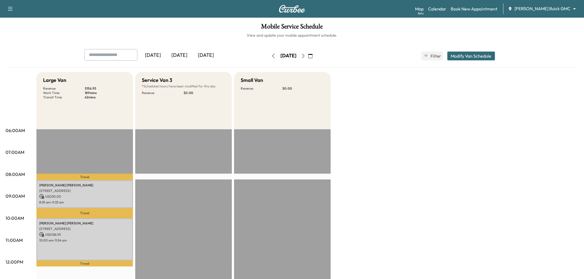
click at [305, 54] on icon "button" at bounding box center [303, 56] width 4 height 4
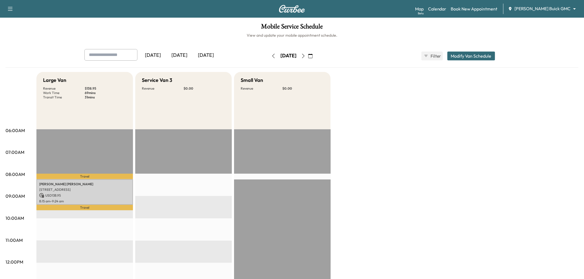
click at [472, 54] on button "Modify Van Schedule" at bounding box center [471, 56] width 48 height 9
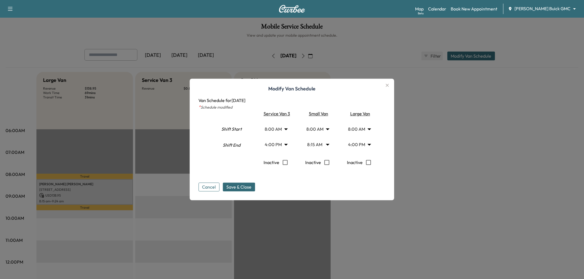
click at [388, 86] on icon "button" at bounding box center [387, 85] width 3 height 3
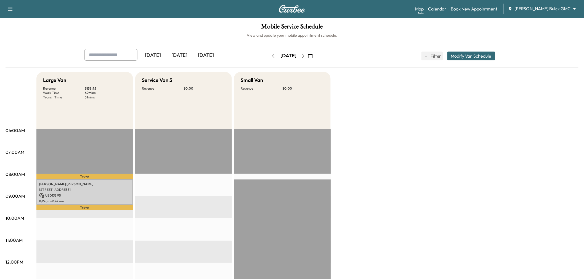
click at [475, 57] on button "Modify Van Schedule" at bounding box center [471, 56] width 48 height 9
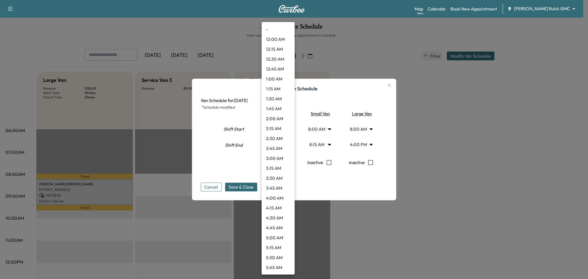
click at [279, 126] on body "Support Log Out Map Beta Calendar Book New Appointment Ewing Buick GMC ********…" at bounding box center [294, 139] width 588 height 279
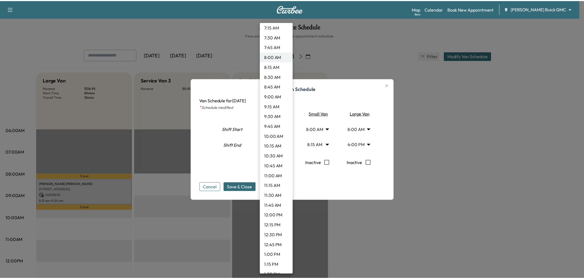
scroll to position [331, 0]
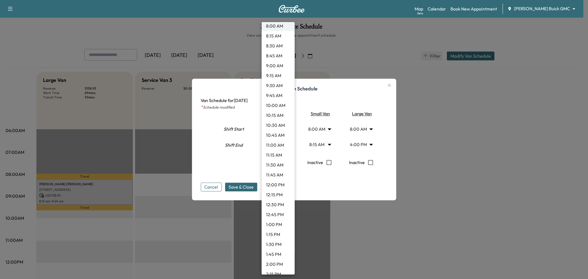
click at [279, 263] on li "2:00 PM" at bounding box center [278, 264] width 33 height 10
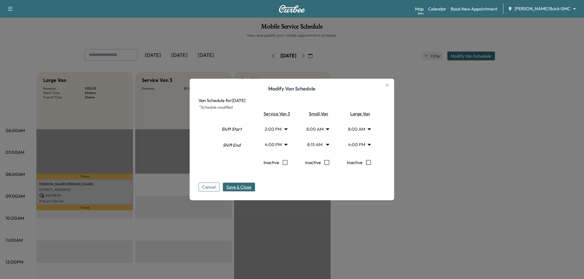
click at [247, 188] on span "Save & Close" at bounding box center [238, 187] width 25 height 7
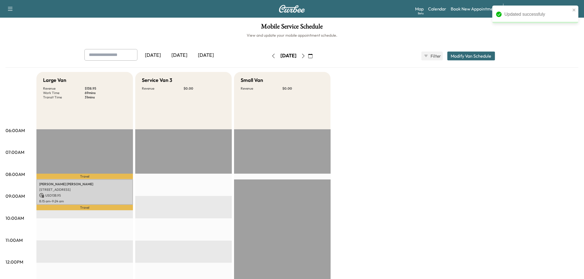
click at [453, 180] on div "Large Van Revenue $ 138.95 Work Time 69 mins Transit Time 31 mins Travel Rusty …" at bounding box center [307, 279] width 542 height 414
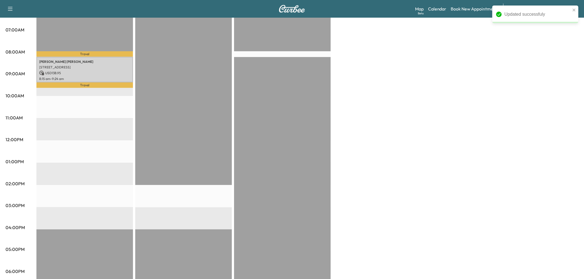
scroll to position [31, 0]
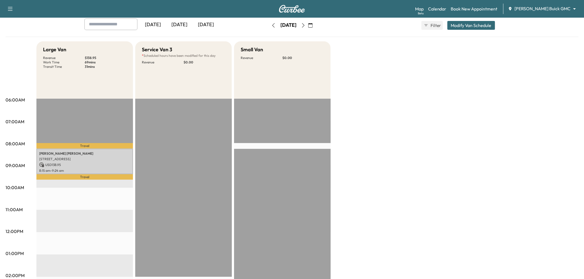
click at [308, 28] on button "button" at bounding box center [302, 25] width 9 height 9
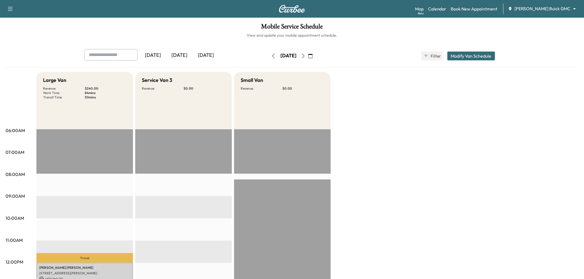
drag, startPoint x: 459, startPoint y: 56, endPoint x: 458, endPoint y: 61, distance: 5.0
click at [459, 57] on button "Modify Van Schedule" at bounding box center [471, 56] width 48 height 9
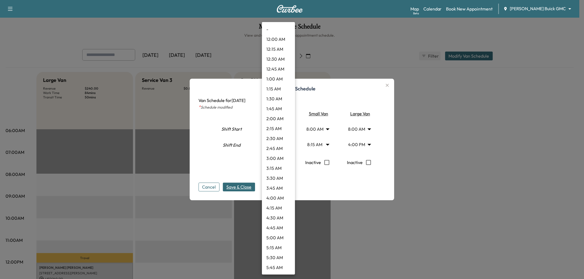
click at [272, 148] on body "Support Log Out Map Beta Calendar Book New Appointment Ewing Buick GMC ********…" at bounding box center [292, 139] width 584 height 279
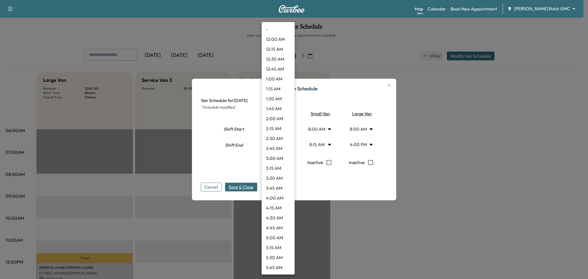
scroll to position [526, 0]
click at [244, 147] on div at bounding box center [294, 139] width 588 height 279
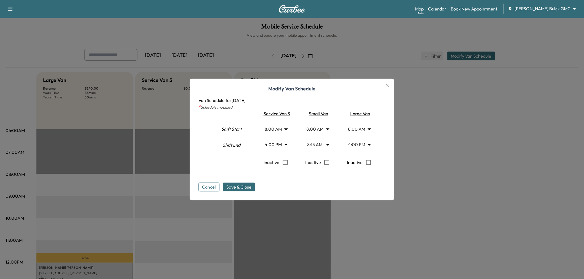
click at [277, 130] on body "Support Log Out Map Beta Calendar Book New Appointment Ewing Buick GMC ********…" at bounding box center [292, 139] width 584 height 279
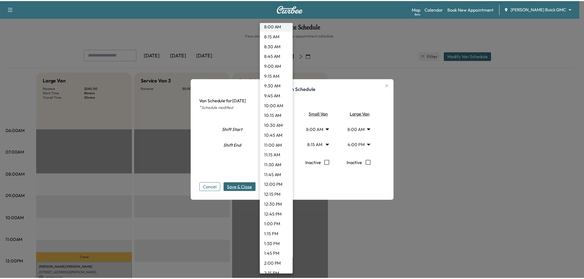
scroll to position [362, 0]
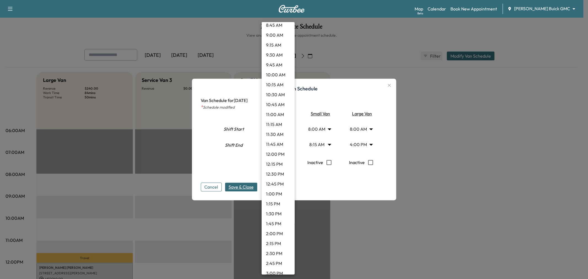
click at [273, 213] on li "1:30 PM" at bounding box center [278, 214] width 33 height 10
type input "****"
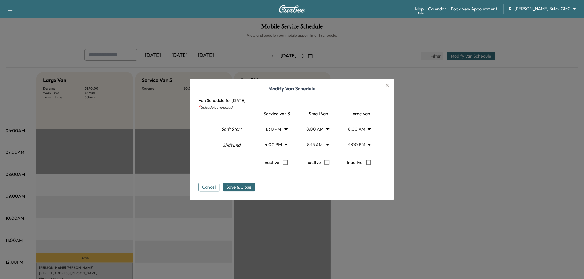
click at [247, 187] on span "Save & Close" at bounding box center [238, 187] width 25 height 7
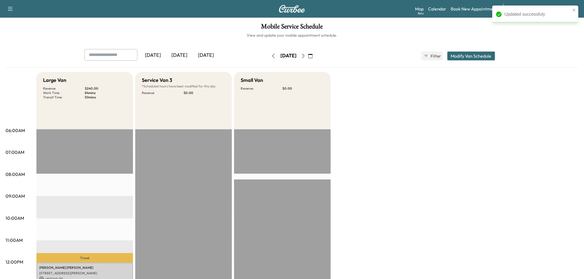
click at [376, 139] on div "Large Van Revenue $ 240.00 Work Time 84 mins Transit Time 50 mins Travel Anne A…" at bounding box center [307, 279] width 542 height 414
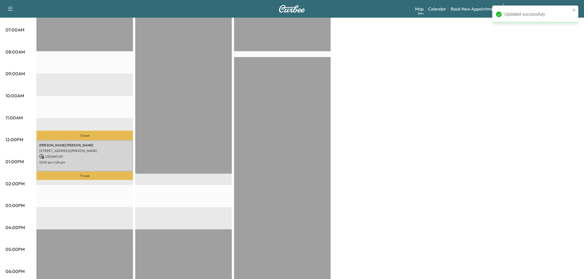
scroll to position [92, 0]
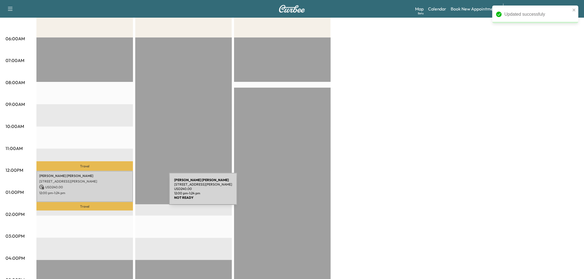
click at [128, 192] on p "12:00 pm - 1:24 pm" at bounding box center [84, 193] width 91 height 4
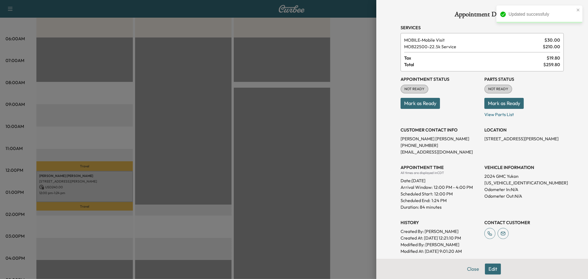
click at [127, 186] on div at bounding box center [294, 139] width 588 height 279
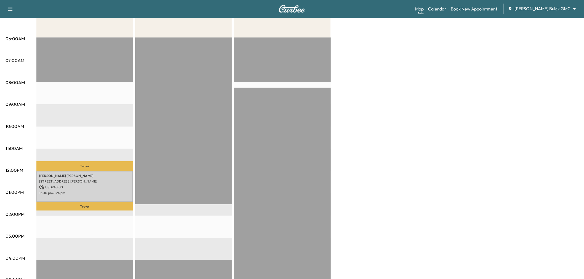
scroll to position [0, 0]
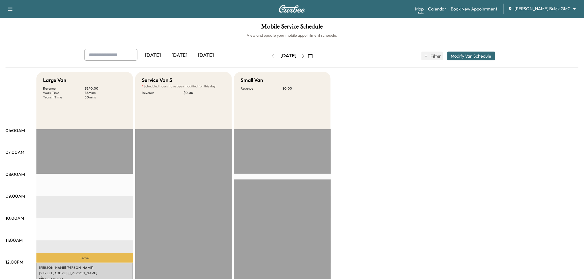
click at [419, 136] on div "Large Van Revenue $ 240.00 Work Time 84 mins Transit Time 50 mins Travel Anne A…" at bounding box center [307, 279] width 542 height 414
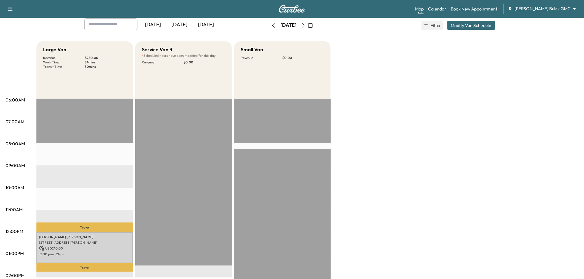
click at [402, 142] on div "Large Van Revenue $ 240.00 Work Time 84 mins Transit Time 50 mins Travel Anne A…" at bounding box center [307, 248] width 542 height 414
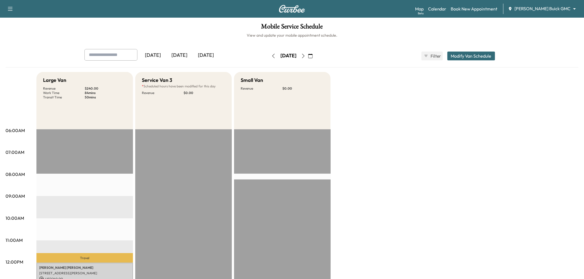
click at [184, 54] on div "[DATE]" at bounding box center [179, 55] width 26 height 13
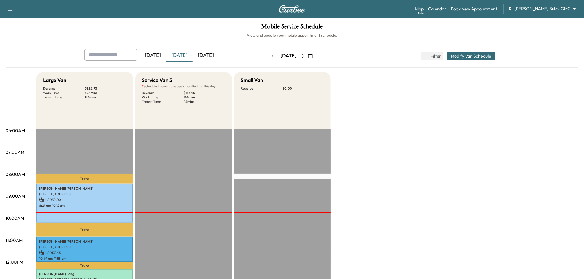
click at [205, 55] on div "[DATE]" at bounding box center [206, 55] width 26 height 13
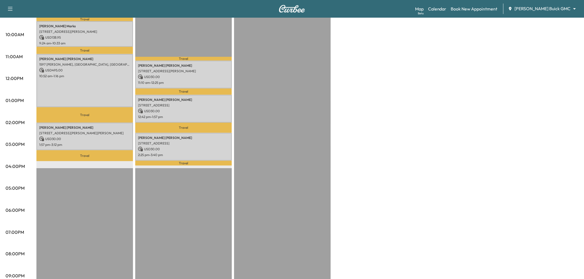
scroll to position [92, 0]
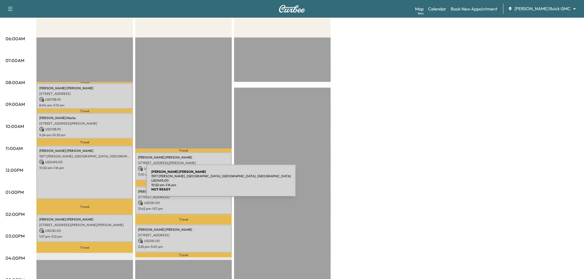
click at [105, 184] on div "Steven Jones 1597 Edmonds Ln, Lewisville, TX 75067, USA USD 495.00 10:52 am - 1…" at bounding box center [84, 173] width 97 height 54
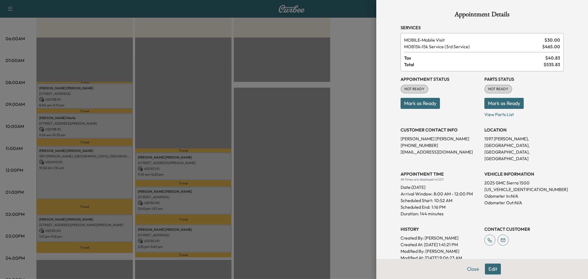
click at [102, 180] on div at bounding box center [294, 139] width 588 height 279
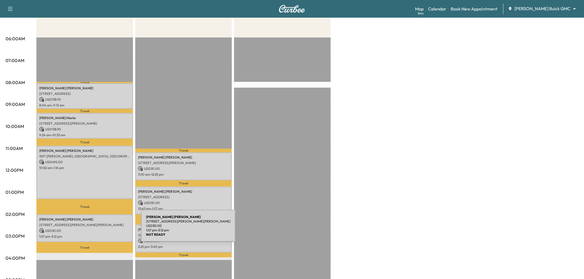
click at [100, 229] on p "USD 30.00" at bounding box center [84, 230] width 91 height 5
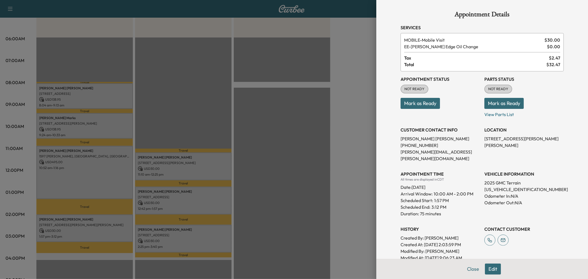
click at [100, 229] on div at bounding box center [294, 139] width 588 height 279
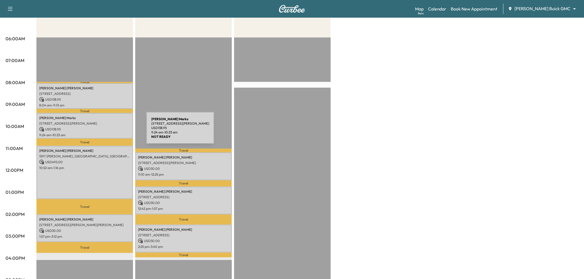
click at [106, 130] on p "USD 138.95" at bounding box center [84, 129] width 91 height 5
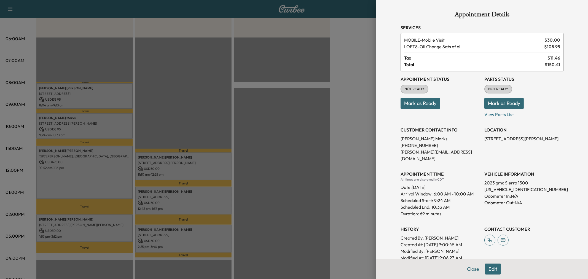
click at [106, 130] on div at bounding box center [294, 139] width 588 height 279
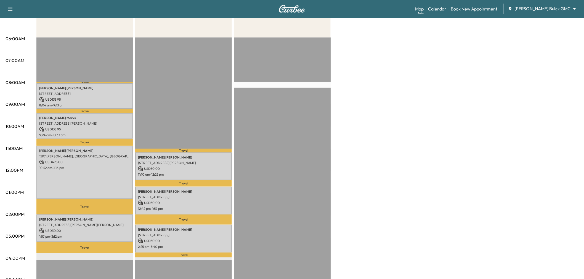
click at [94, 90] on div "Chris Hibbetts 6501 Riverhill Dr, Plano, TX 75024, USA USD 138.95 8:04 am - 9:1…" at bounding box center [84, 96] width 97 height 26
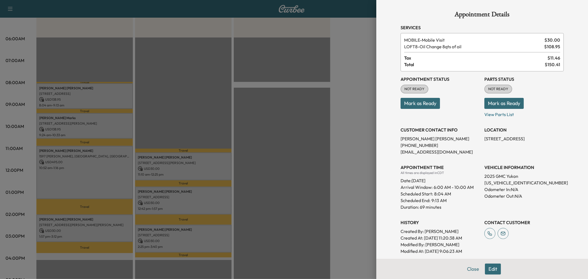
click at [94, 90] on div at bounding box center [294, 139] width 588 height 279
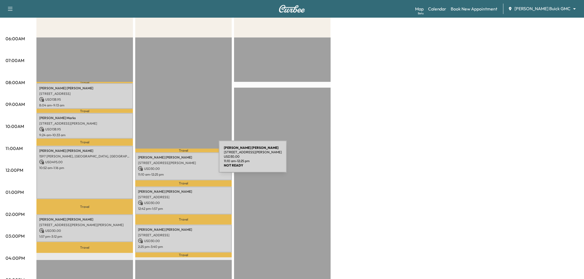
click at [178, 163] on p "[STREET_ADDRESS][PERSON_NAME]" at bounding box center [183, 163] width 91 height 4
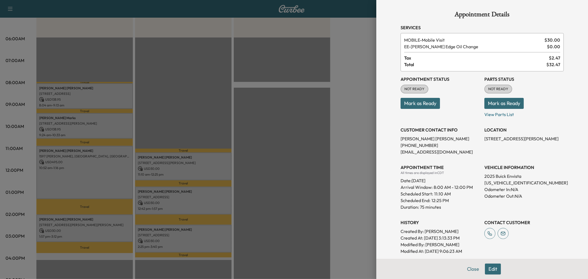
click at [178, 163] on div at bounding box center [294, 139] width 588 height 279
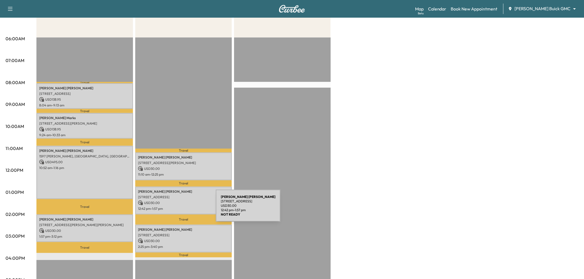
click at [174, 211] on div "Heidi Demoss 6011 Connection Dr, Irving, TX 75039, USA USD 30.00 12:42 pm - 1:5…" at bounding box center [183, 201] width 97 height 28
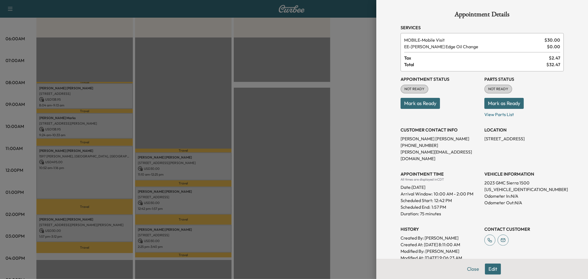
click at [174, 204] on div at bounding box center [294, 139] width 588 height 279
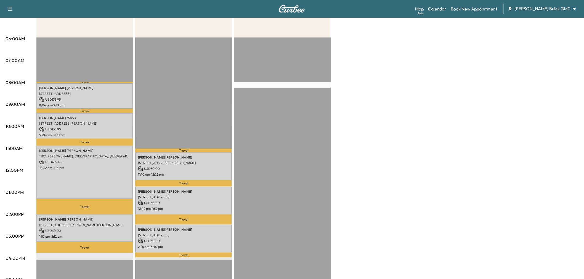
scroll to position [31, 0]
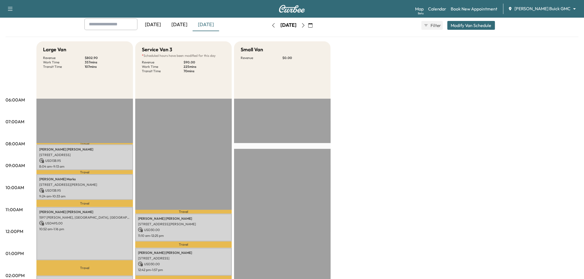
click at [305, 26] on icon "button" at bounding box center [303, 25] width 4 height 4
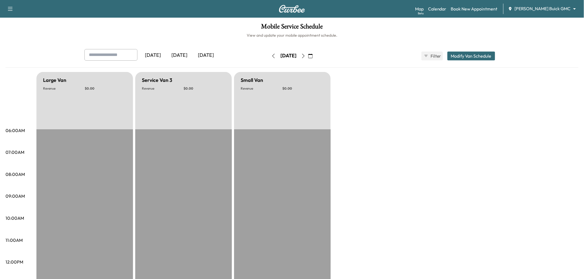
click at [313, 55] on icon "button" at bounding box center [310, 56] width 4 height 4
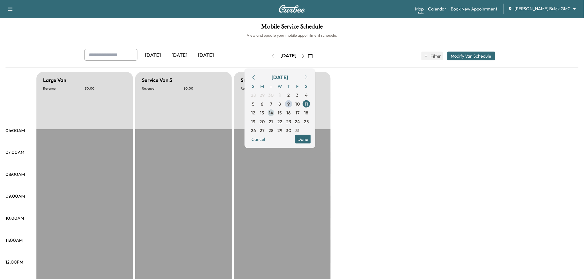
click at [273, 113] on span "14" at bounding box center [271, 112] width 4 height 7
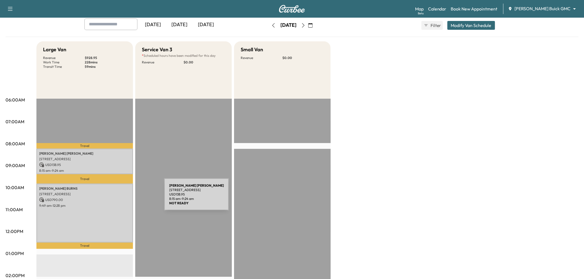
scroll to position [61, 0]
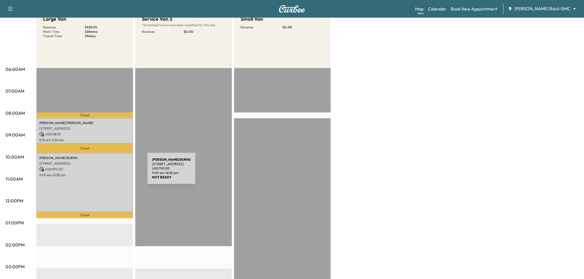
click at [106, 173] on p "9:49 am - 12:28 pm" at bounding box center [84, 175] width 91 height 4
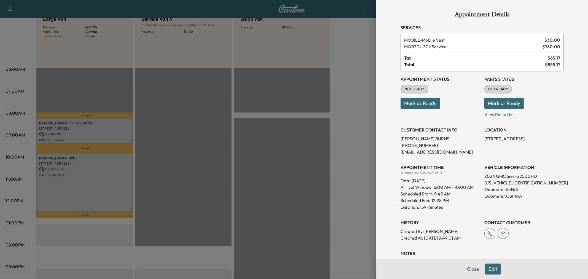
click at [100, 194] on div at bounding box center [294, 139] width 588 height 279
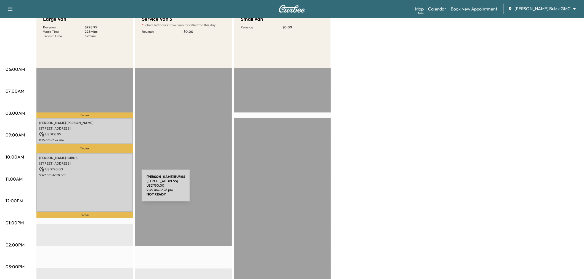
scroll to position [31, 0]
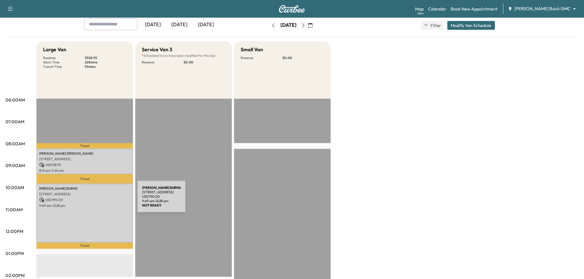
click at [96, 201] on div "DEREK BURNS 6840 Gateridge Dr, Dallas, TX 75254, USA USD 790.00 9:49 am - 12:28…" at bounding box center [84, 213] width 97 height 59
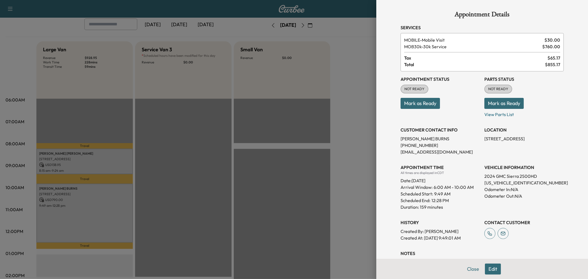
click at [107, 159] on div at bounding box center [294, 139] width 588 height 279
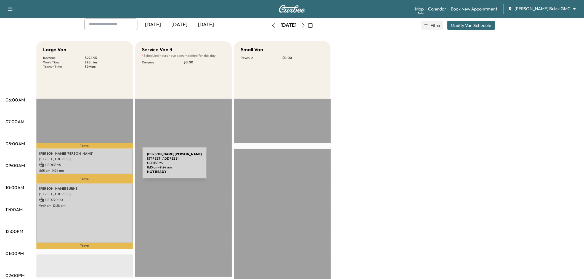
click at [101, 166] on p "USD 138.95" at bounding box center [84, 164] width 91 height 5
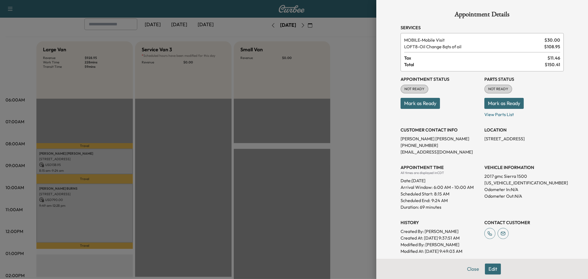
click at [101, 166] on div at bounding box center [294, 139] width 588 height 279
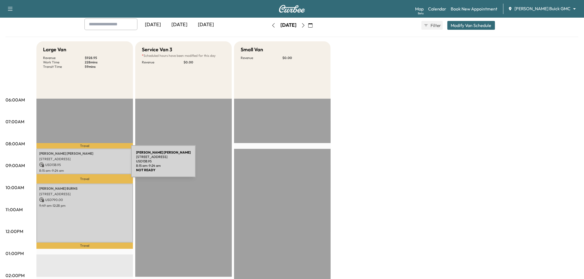
click at [90, 165] on p "USD 138.95" at bounding box center [84, 164] width 91 height 5
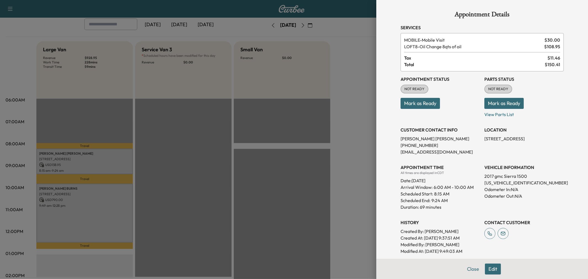
click at [90, 194] on div at bounding box center [294, 139] width 588 height 279
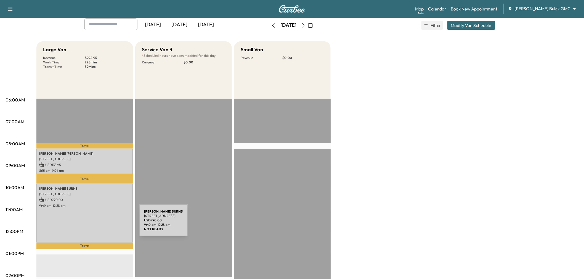
click at [98, 224] on div "DEREK BURNS 6840 Gateridge Dr, Dallas, TX 75254, USA USD 790.00 9:49 am - 12:28…" at bounding box center [84, 213] width 97 height 59
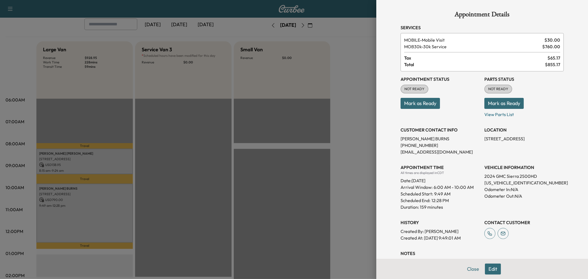
click at [97, 221] on div at bounding box center [294, 139] width 588 height 279
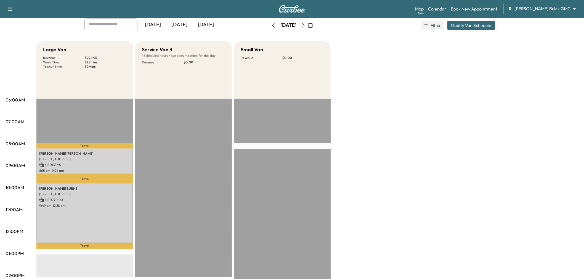
click at [269, 26] on button "button" at bounding box center [273, 25] width 9 height 9
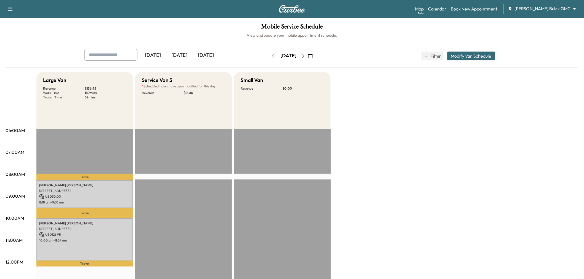
click at [305, 56] on icon "button" at bounding box center [303, 56] width 4 height 4
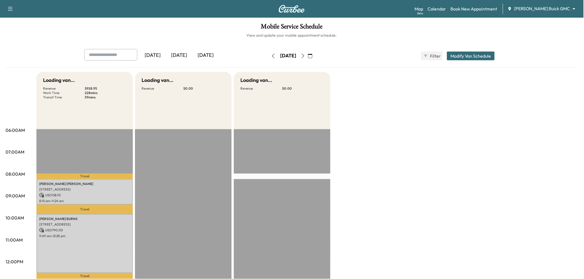
click at [305, 57] on icon "button" at bounding box center [303, 56] width 4 height 4
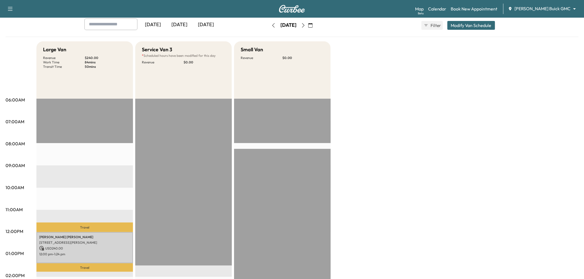
scroll to position [61, 0]
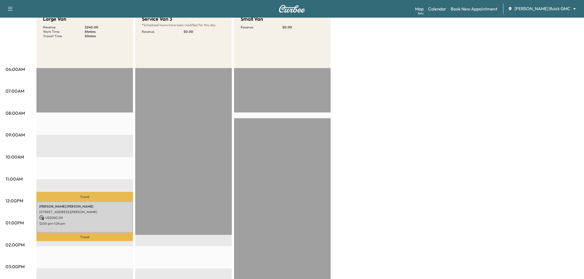
click at [288, 122] on div at bounding box center [282, 246] width 97 height 356
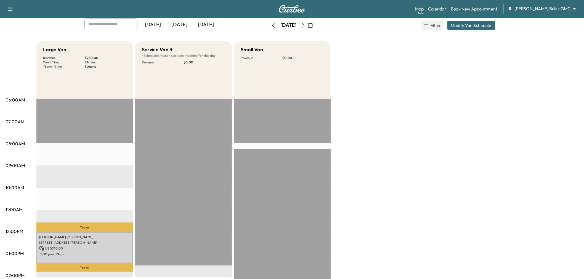
scroll to position [0, 0]
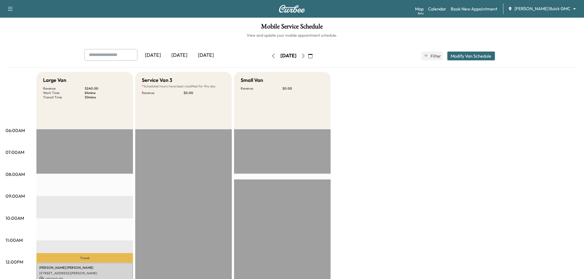
click at [271, 57] on icon "button" at bounding box center [273, 56] width 4 height 4
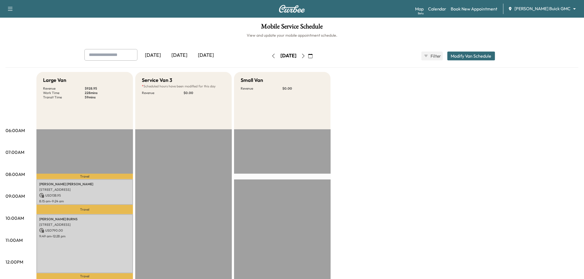
scroll to position [31, 0]
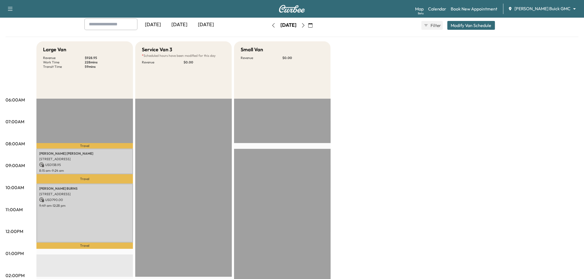
click at [440, 103] on div "Large Van Revenue $ 928.95 Work Time 228 mins Transit Time 59 mins Travel Rusty…" at bounding box center [307, 248] width 542 height 414
drag, startPoint x: 479, startPoint y: 142, endPoint x: 479, endPoint y: 148, distance: 5.2
click at [479, 142] on div "Large Van Revenue $ 928.95 Work Time 228 mins Transit Time 59 mins Travel Rusty…" at bounding box center [307, 248] width 542 height 414
click at [313, 23] on icon "button" at bounding box center [310, 25] width 4 height 4
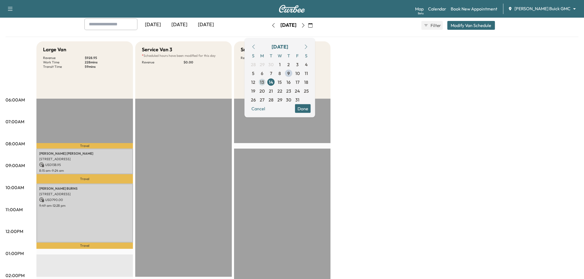
click at [264, 80] on span "13" at bounding box center [262, 82] width 4 height 7
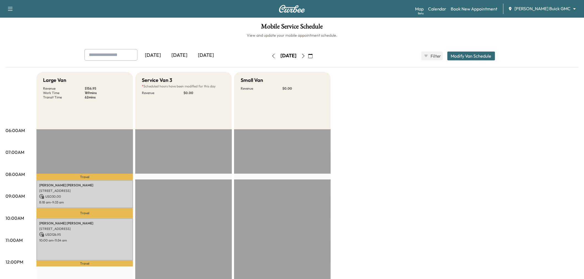
click at [305, 56] on icon "button" at bounding box center [303, 56] width 4 height 4
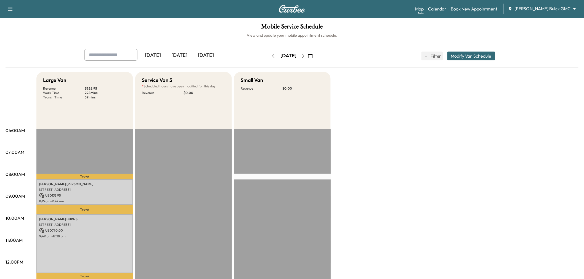
click at [305, 57] on icon "button" at bounding box center [303, 56] width 4 height 4
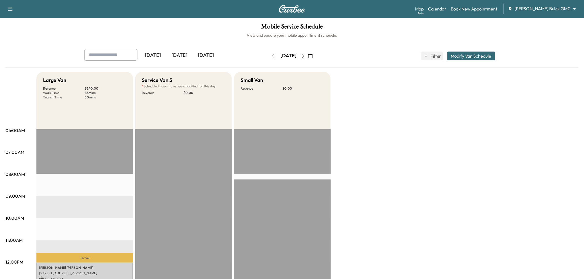
click at [305, 54] on icon "button" at bounding box center [303, 56] width 4 height 4
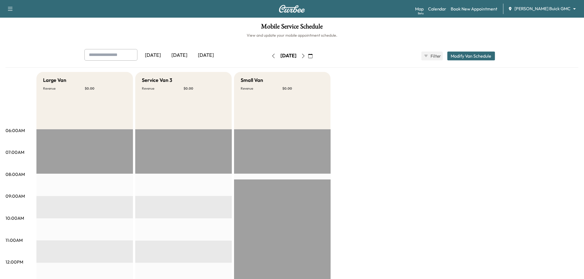
click at [271, 56] on icon "button" at bounding box center [273, 56] width 4 height 4
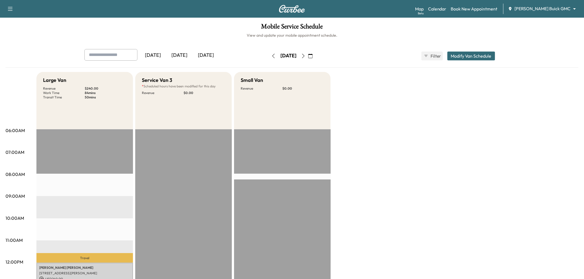
click at [269, 59] on button "button" at bounding box center [273, 56] width 9 height 9
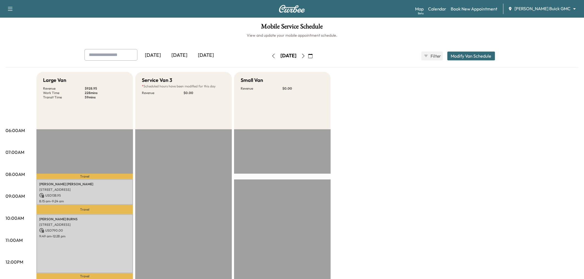
click at [271, 57] on icon "button" at bounding box center [273, 56] width 4 height 4
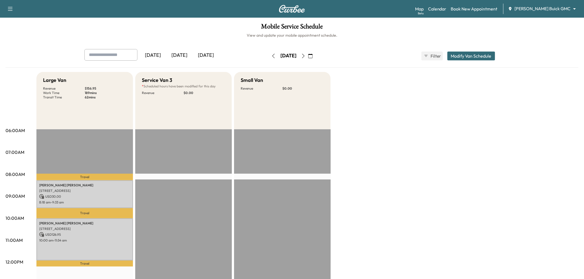
click at [305, 56] on icon "button" at bounding box center [303, 56] width 4 height 4
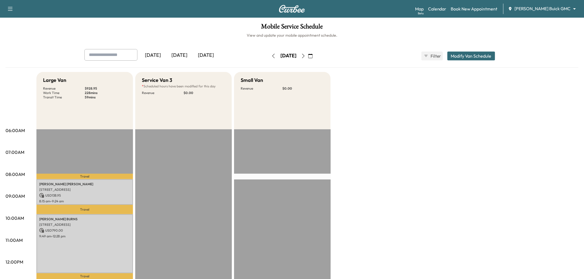
click at [313, 56] on icon "button" at bounding box center [310, 56] width 4 height 4
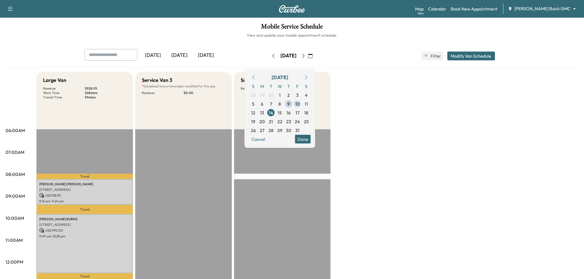
click at [302, 103] on span "10" at bounding box center [297, 103] width 9 height 9
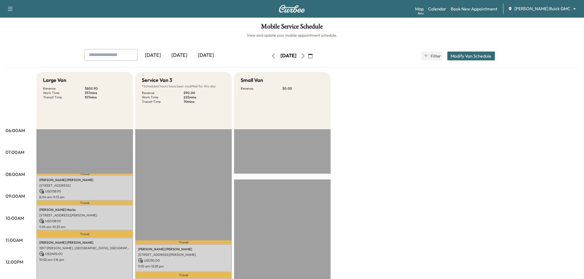
click at [396, 137] on div "Large Van Revenue $ 802.90 Work Time 357 mins Transit Time 107 mins Travel Chri…" at bounding box center [307, 279] width 542 height 414
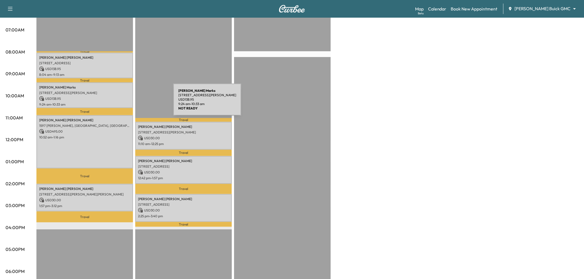
scroll to position [61, 0]
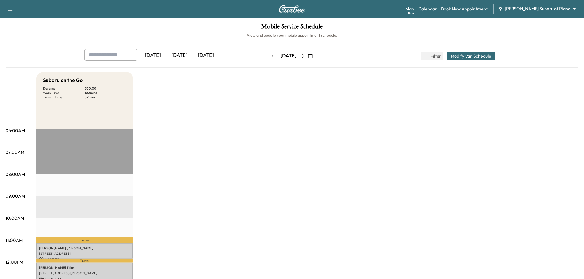
click at [183, 55] on div "[DATE]" at bounding box center [179, 55] width 26 height 13
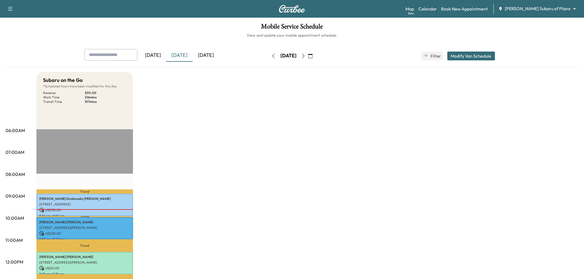
click at [207, 54] on div "[DATE]" at bounding box center [206, 55] width 26 height 13
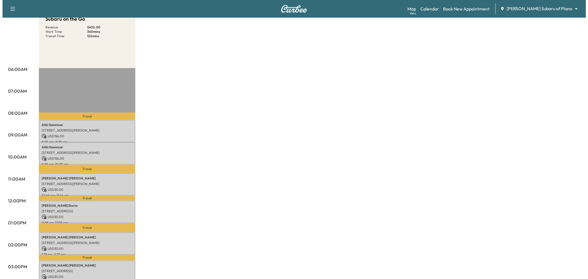
scroll to position [92, 0]
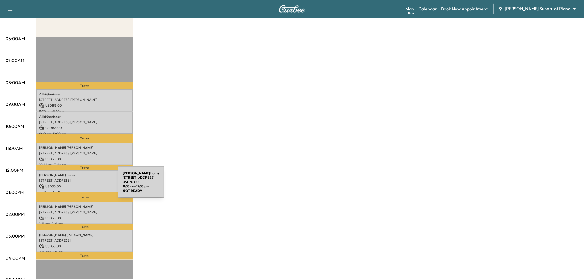
click at [76, 185] on p "USD 30.00" at bounding box center [84, 186] width 91 height 5
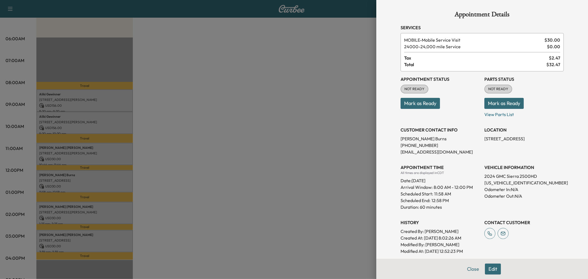
click at [256, 173] on div at bounding box center [294, 139] width 588 height 279
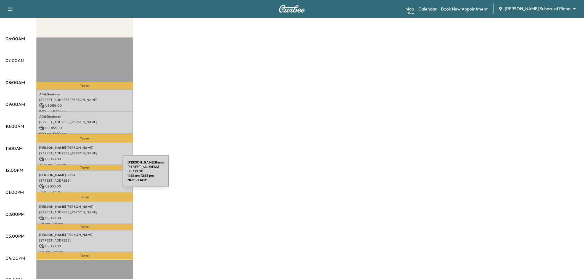
click at [81, 175] on p "[PERSON_NAME]" at bounding box center [84, 175] width 91 height 4
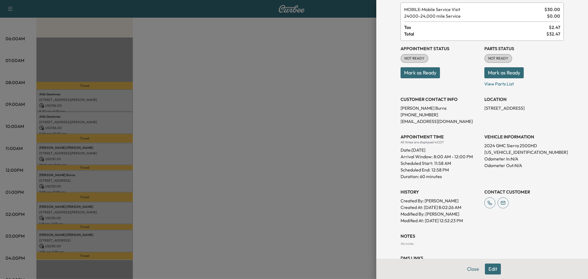
scroll to position [54, 0]
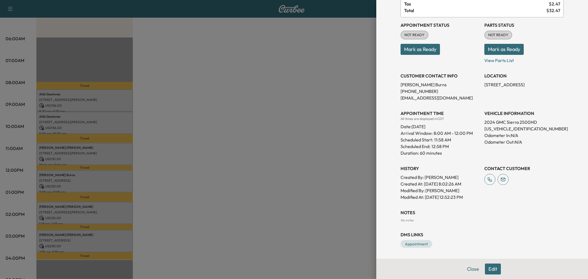
click at [325, 151] on div at bounding box center [294, 139] width 588 height 279
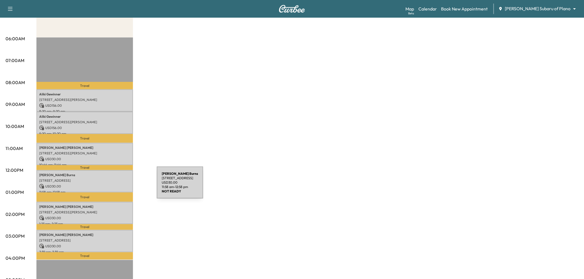
click at [115, 186] on p "USD 30.00" at bounding box center [84, 186] width 91 height 5
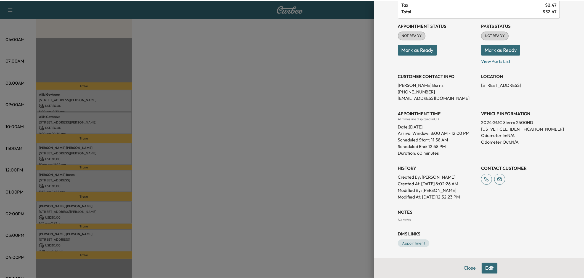
scroll to position [0, 0]
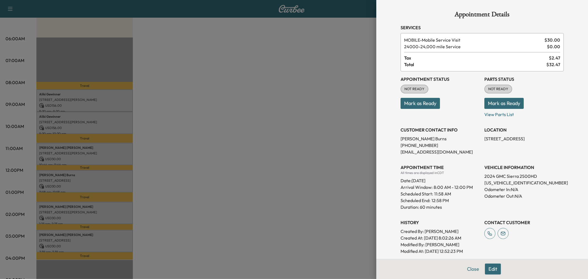
click at [409, 139] on p "Derek Burns" at bounding box center [440, 138] width 79 height 7
copy p "Derek Burns"
click at [248, 104] on div at bounding box center [294, 139] width 588 height 279
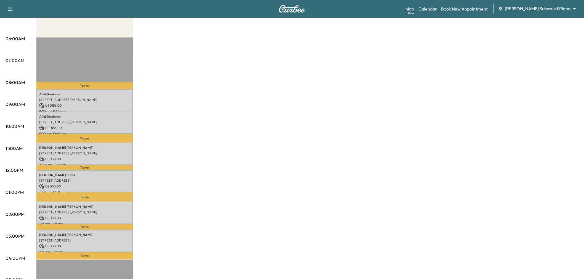
click at [486, 6] on link "Book New Appointment" at bounding box center [464, 9] width 47 height 7
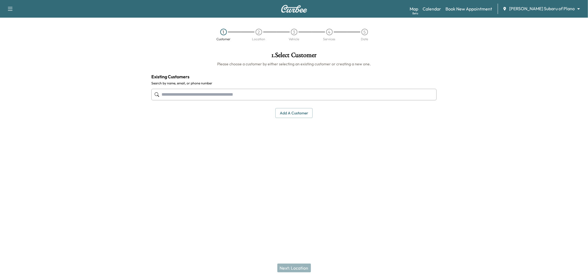
click at [248, 93] on input "text" at bounding box center [293, 95] width 285 height 12
paste input "**********"
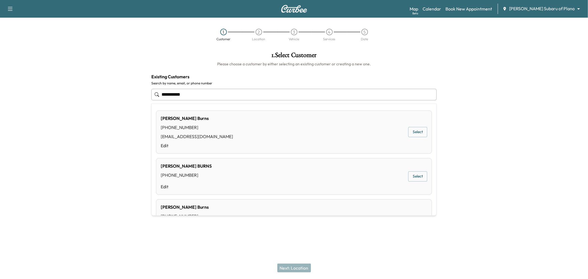
click at [408, 133] on button "Select" at bounding box center [417, 132] width 19 height 10
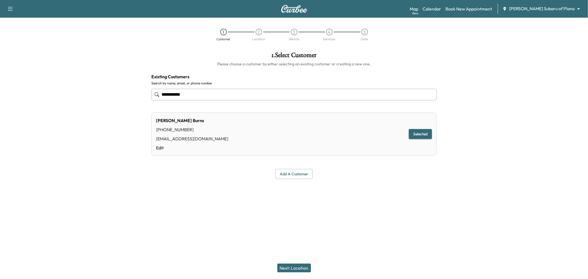
type input "**********"
click at [300, 268] on button "Next: Location" at bounding box center [294, 268] width 34 height 9
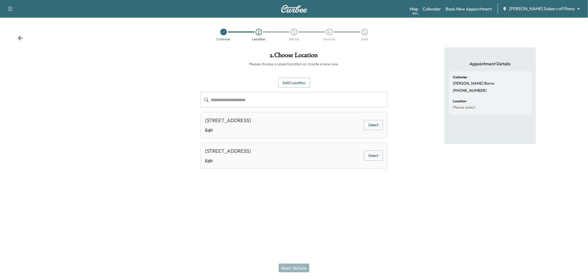
click at [372, 155] on button "Select" at bounding box center [373, 156] width 19 height 10
click at [300, 271] on button "Next: Vehicle" at bounding box center [294, 268] width 31 height 9
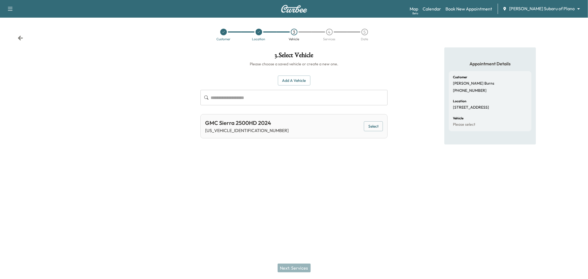
click at [354, 185] on div "3 . Select Vehicle Please choose a saved vehicle or create a new one. Add a Veh…" at bounding box center [294, 117] width 196 height 140
click at [342, 207] on div "Support Log Out Map Beta Calendar Book New Appointment Ewing Subaru of Plano **…" at bounding box center [294, 139] width 588 height 279
click at [336, 208] on div "Support Log Out Map Beta Calendar Book New Appointment Ewing Subaru of Plano **…" at bounding box center [294, 139] width 588 height 279
click at [308, 213] on div "Support Log Out Map Beta Calendar Book New Appointment Ewing Subaru of Plano **…" at bounding box center [294, 139] width 588 height 279
click at [441, 9] on link "Calendar" at bounding box center [432, 9] width 18 height 7
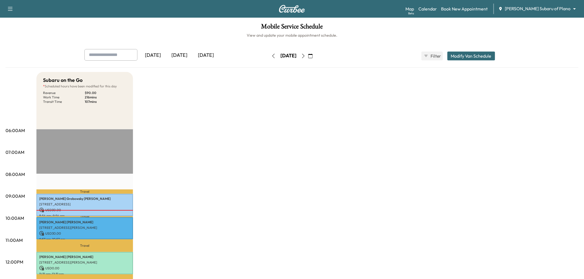
click at [206, 53] on div "[DATE]" at bounding box center [206, 55] width 26 height 13
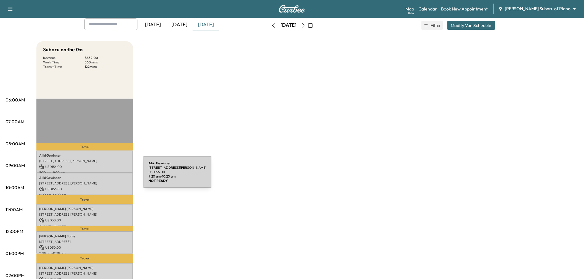
scroll to position [61, 0]
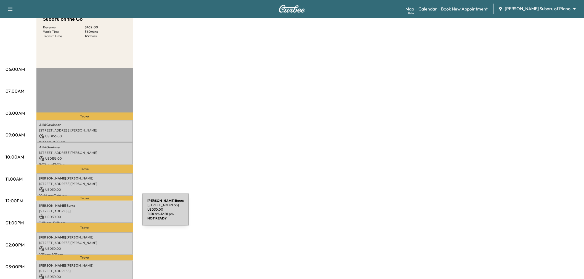
click at [101, 215] on p "USD 30.00" at bounding box center [84, 217] width 91 height 5
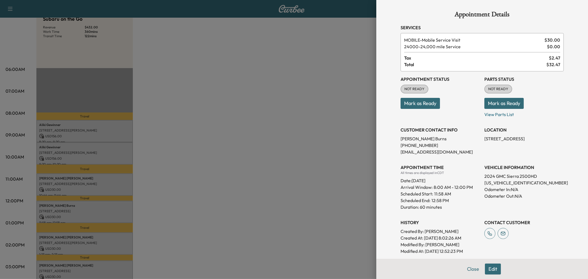
click at [412, 144] on p "(214) 708-6997" at bounding box center [440, 145] width 79 height 7
copy p "(214) 708-6997"
click at [285, 166] on div at bounding box center [294, 139] width 588 height 279
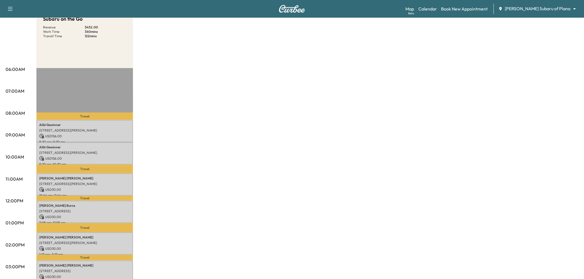
scroll to position [92, 0]
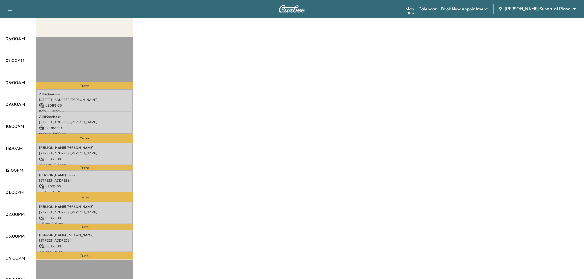
click at [148, 196] on div "Subaru on the Go Revenue $ 432.00 Work Time 360 mins Transit Time 122 mins Trav…" at bounding box center [307, 187] width 542 height 414
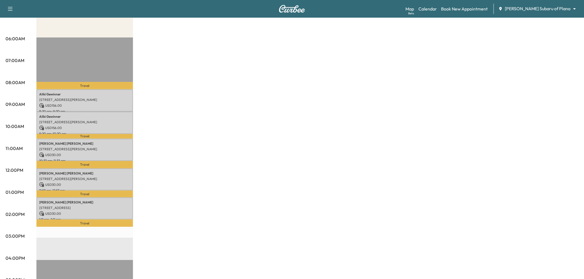
click at [205, 209] on div "Subaru on the Go Revenue $ 402.00 Work Time 300 mins Transit Time 95 mins Trave…" at bounding box center [307, 187] width 542 height 414
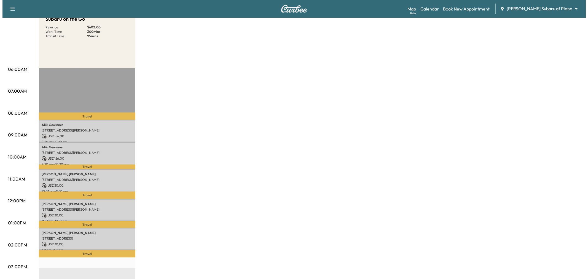
scroll to position [0, 0]
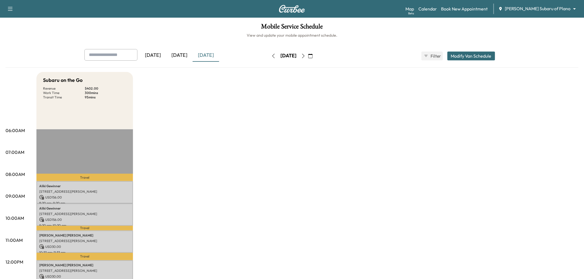
click at [271, 54] on icon "button" at bounding box center [273, 56] width 4 height 4
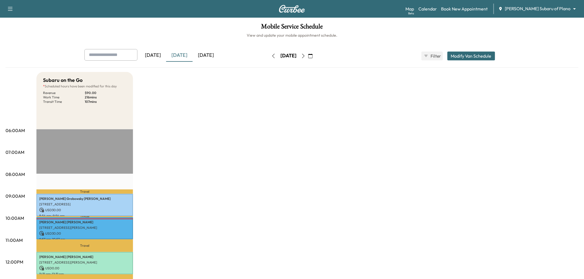
click at [305, 55] on icon "button" at bounding box center [303, 56] width 4 height 4
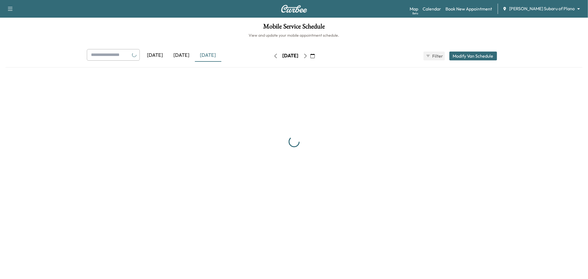
click at [308, 55] on icon "button" at bounding box center [305, 56] width 4 height 4
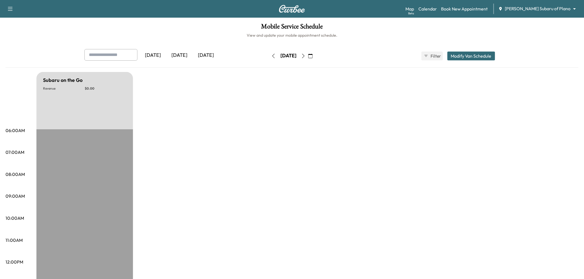
click at [305, 55] on icon "button" at bounding box center [303, 56] width 4 height 4
click at [315, 55] on button "button" at bounding box center [310, 56] width 9 height 9
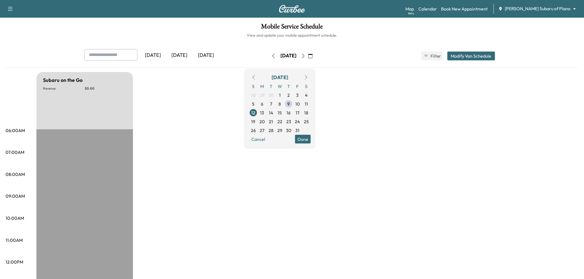
click at [308, 55] on button "button" at bounding box center [302, 56] width 9 height 9
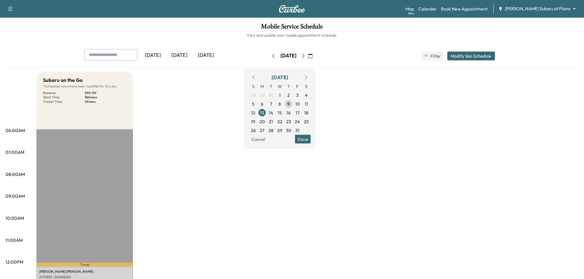
click at [231, 115] on div "Subaru on the Go * Scheduled hours have been modified for this day Revenue $ 90…" at bounding box center [307, 279] width 542 height 414
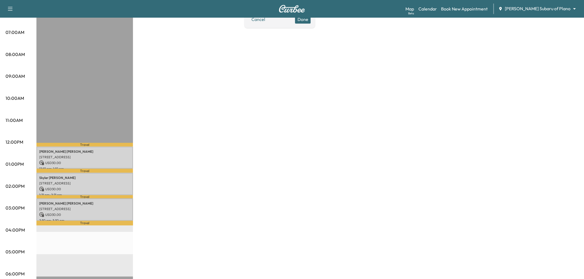
scroll to position [28, 0]
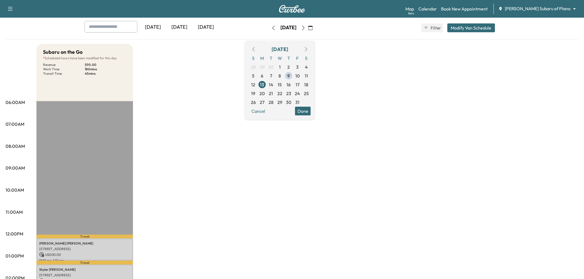
click at [342, 142] on div "Subaru on the Go * Scheduled hours have been modified for this day Revenue $ 90…" at bounding box center [307, 251] width 542 height 414
click at [408, 171] on div "Subaru on the Go * Scheduled hours have been modified for this day Revenue $ 90…" at bounding box center [307, 251] width 542 height 414
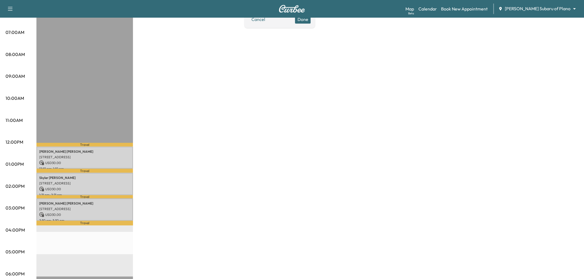
scroll to position [151, 0]
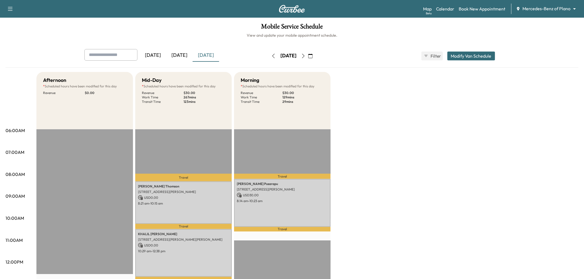
scroll to position [92, 0]
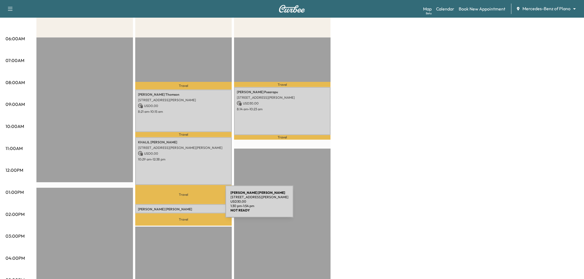
click at [184, 207] on p "[PERSON_NAME]" at bounding box center [183, 209] width 91 height 4
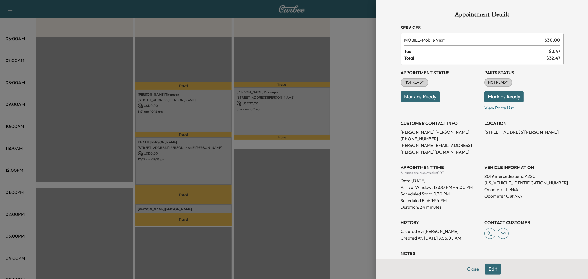
click at [185, 208] on div at bounding box center [294, 139] width 588 height 279
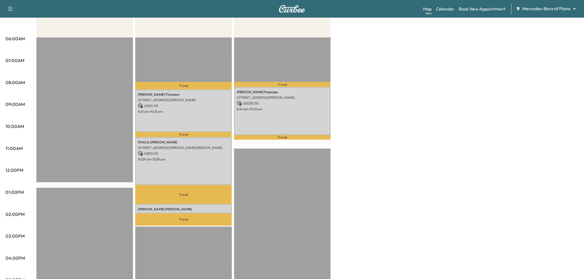
click at [358, 183] on div "Afternoon * Scheduled hours have been modified for this day Revenue $ 0.00 Mid-…" at bounding box center [307, 187] width 542 height 414
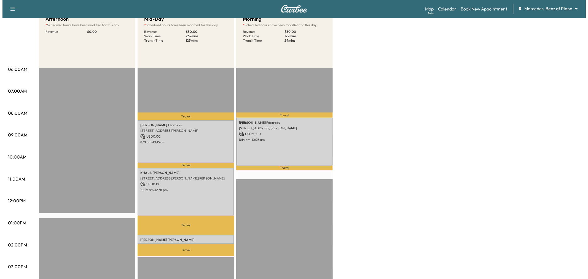
scroll to position [153, 0]
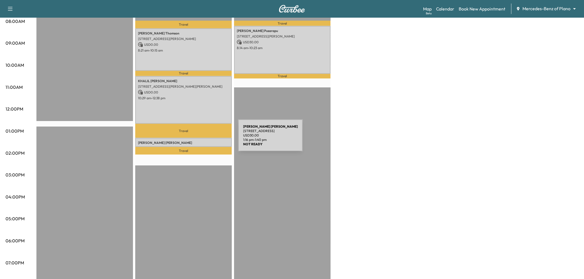
click at [197, 141] on p "[PERSON_NAME]" at bounding box center [183, 143] width 91 height 4
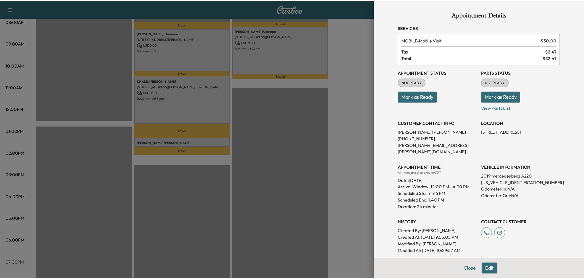
scroll to position [68, 0]
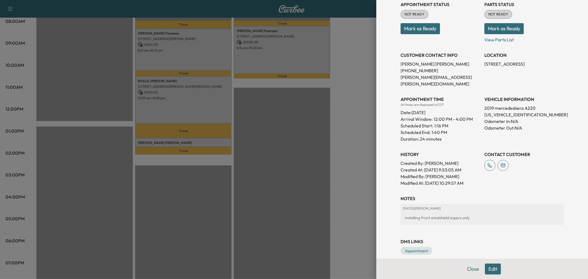
click at [287, 170] on div at bounding box center [294, 139] width 588 height 279
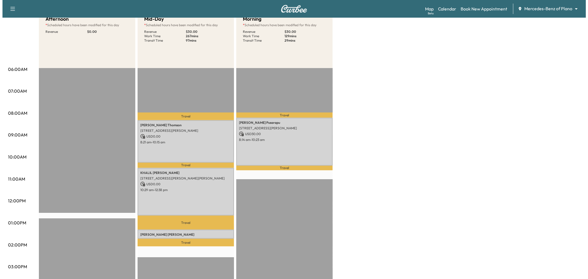
scroll to position [0, 0]
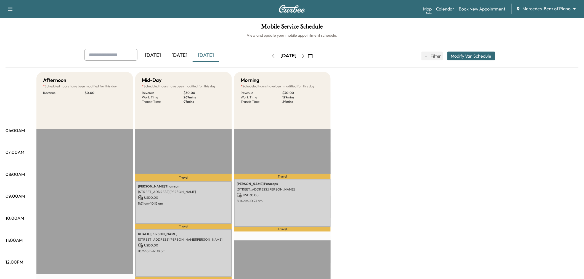
click at [471, 48] on div "Mobile Service Schedule View and update your mobile appointment schedule. [DATE…" at bounding box center [292, 255] width 584 height 474
click at [468, 55] on button "Modify Van Schedule" at bounding box center [471, 56] width 48 height 9
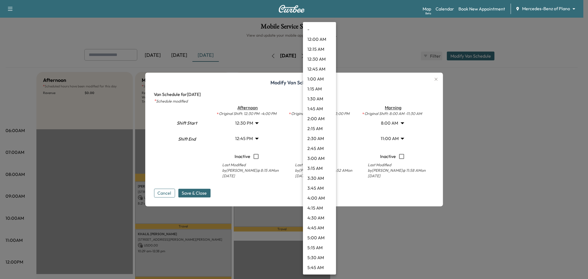
click at [323, 136] on body "Support Log Out Map Beta Calendar Book New Appointment Mercedes-Benz of Plano *…" at bounding box center [294, 139] width 588 height 279
click at [321, 128] on li "2:00 PM" at bounding box center [319, 129] width 33 height 10
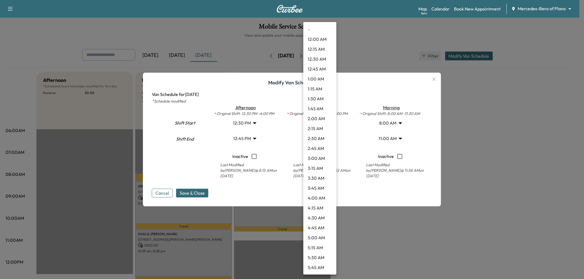
click at [332, 137] on body "Support Log Out Map Beta Calendar Book New Appointment Mercedes-Benz of Plano *…" at bounding box center [292, 139] width 584 height 279
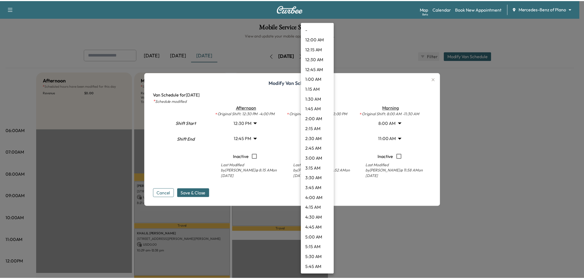
scroll to position [446, 0]
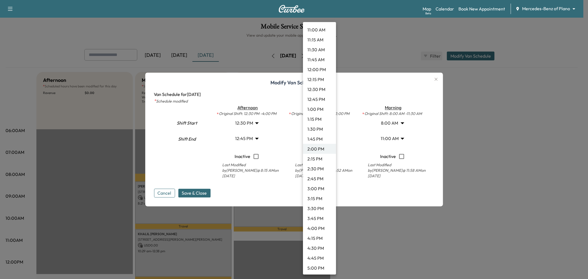
click at [316, 155] on li "2:15 PM" at bounding box center [319, 159] width 33 height 10
type input "*****"
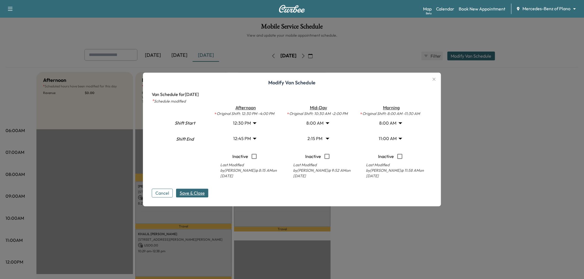
click at [193, 196] on span "Save & Close" at bounding box center [192, 193] width 25 height 7
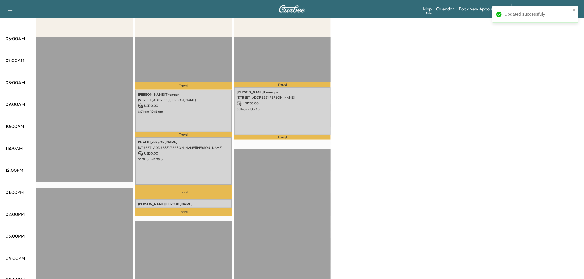
scroll to position [61, 0]
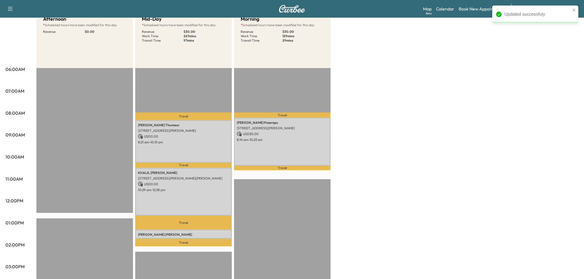
click at [409, 169] on div "Afternoon * Scheduled hours have been modified for this day Revenue $ 0.00 Mid-…" at bounding box center [307, 218] width 542 height 414
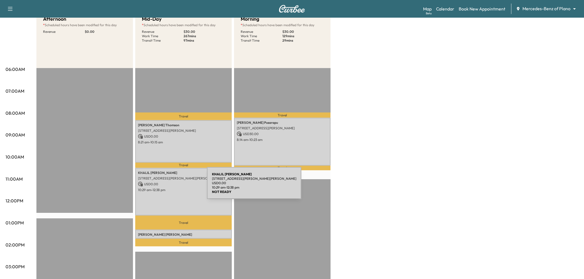
click at [165, 188] on p "10:29 am - 12:38 pm" at bounding box center [183, 190] width 91 height 4
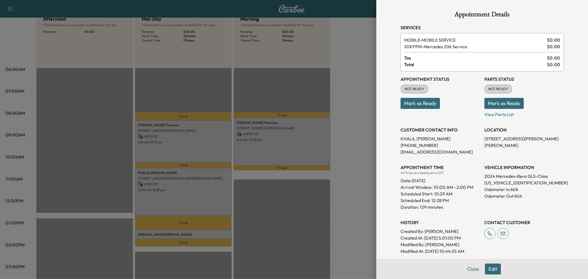
click at [357, 131] on div at bounding box center [294, 139] width 588 height 279
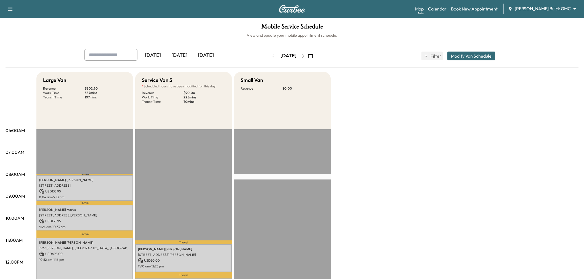
scroll to position [61, 0]
